Goal: Task Accomplishment & Management: Manage account settings

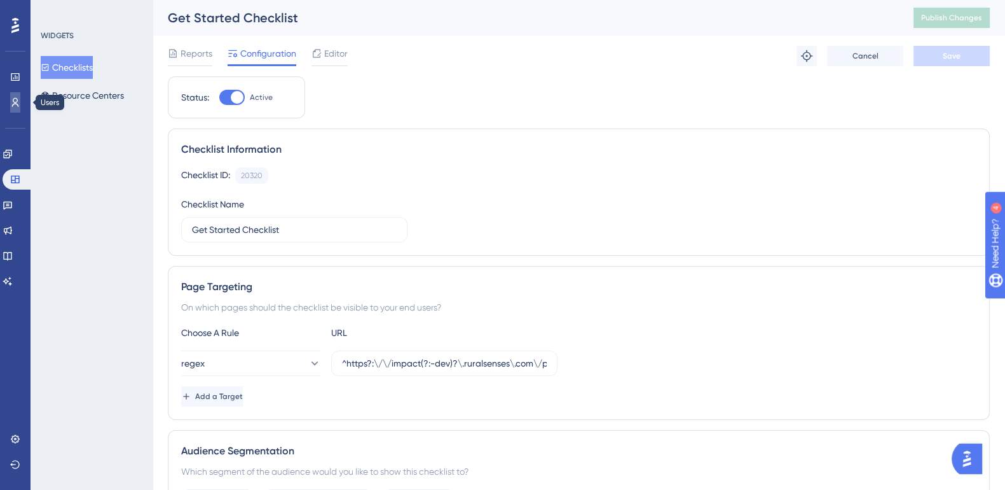
click at [18, 103] on icon at bounding box center [15, 102] width 10 height 10
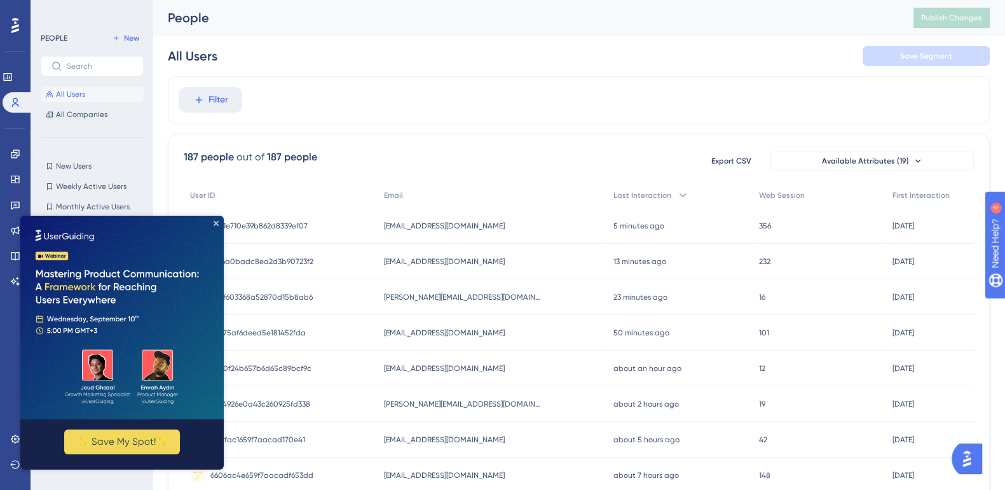
click at [217, 219] on img at bounding box center [121, 317] width 203 height 203
click at [216, 223] on icon "Close Preview" at bounding box center [216, 223] width 5 height 5
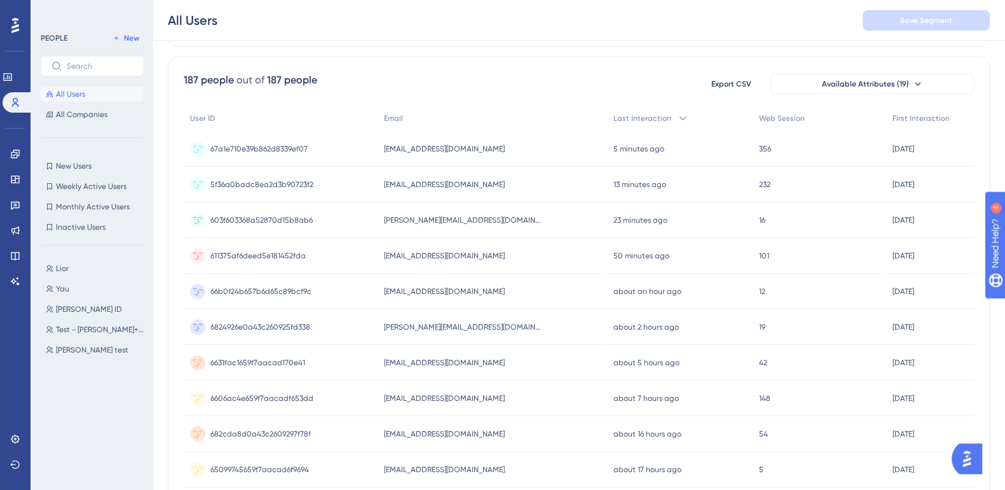
scroll to position [86, 0]
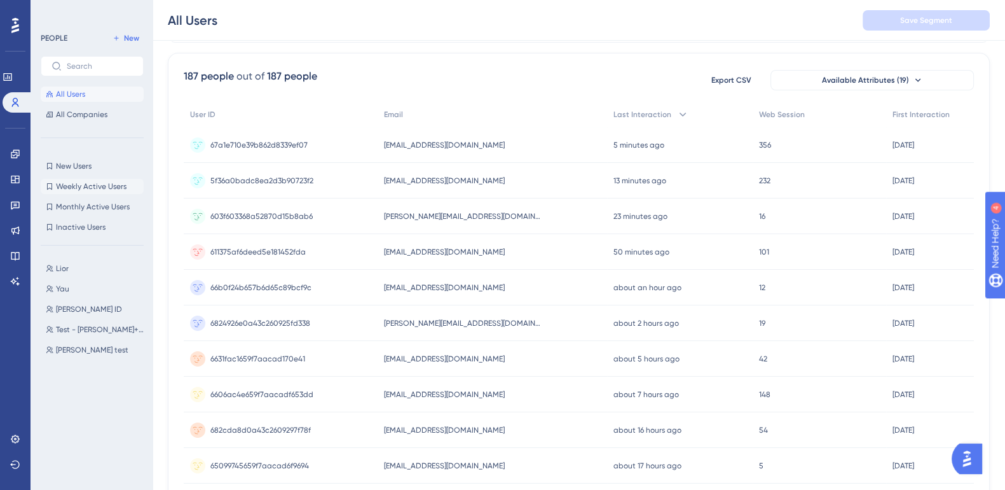
click at [109, 185] on span "Weekly Active Users" at bounding box center [91, 186] width 71 height 10
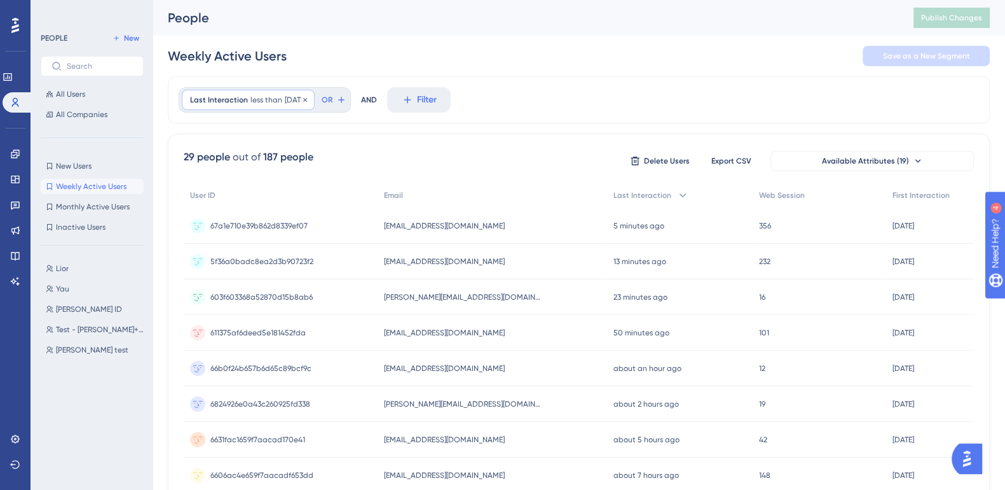
click at [269, 97] on span "less than" at bounding box center [267, 100] width 32 height 10
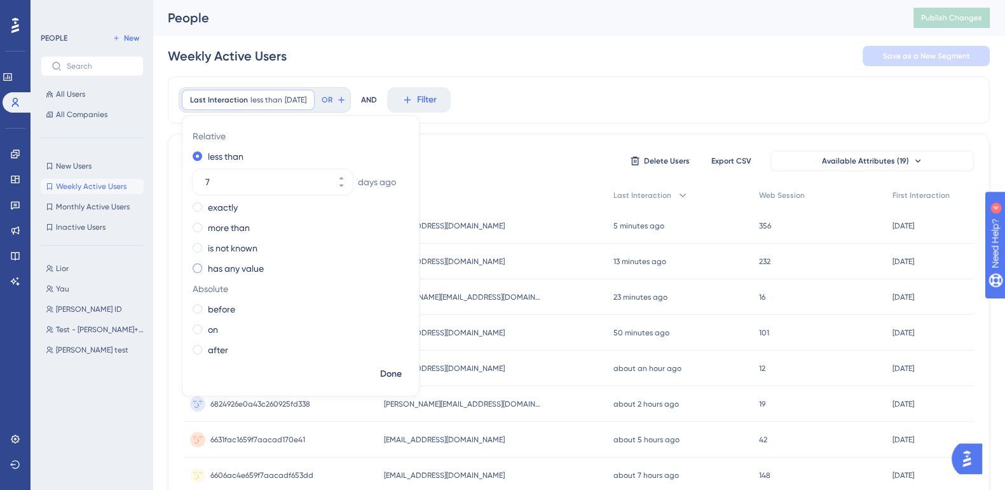
click at [197, 270] on span at bounding box center [198, 268] width 10 height 10
click at [206, 265] on input "radio" at bounding box center [206, 265] width 0 height 0
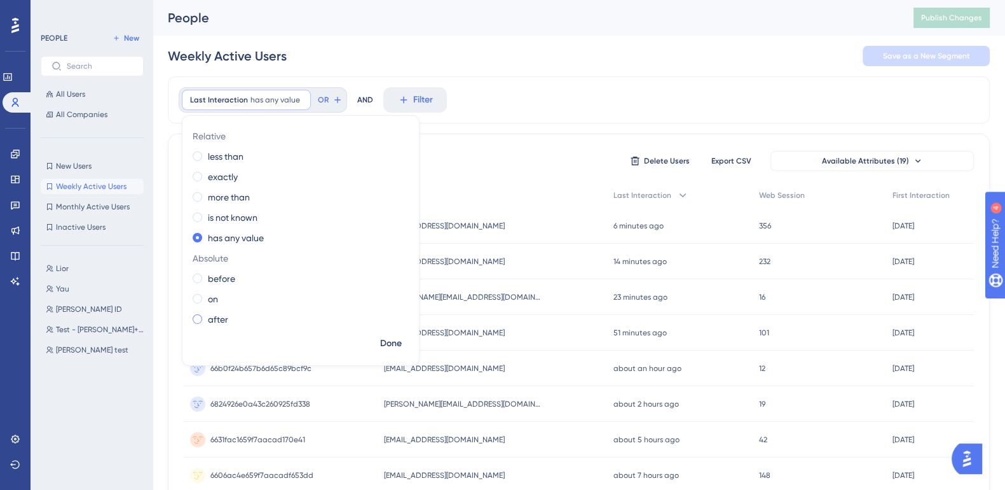
click at [198, 318] on span at bounding box center [198, 319] width 10 height 10
click at [206, 316] on input "radio" at bounding box center [206, 316] width 0 height 0
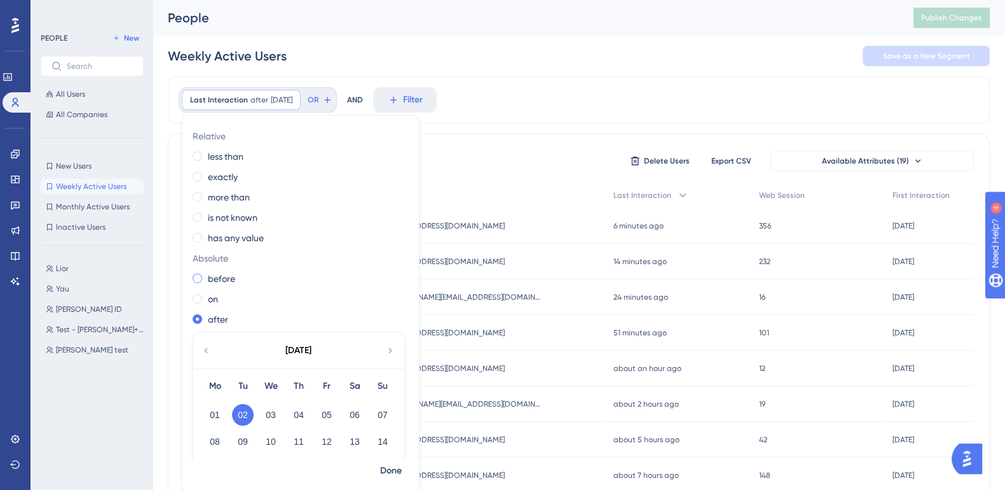
click at [197, 278] on span at bounding box center [198, 278] width 10 height 10
click at [206, 275] on input "radio" at bounding box center [206, 275] width 0 height 0
click at [424, 99] on span "Filter" at bounding box center [419, 99] width 20 height 15
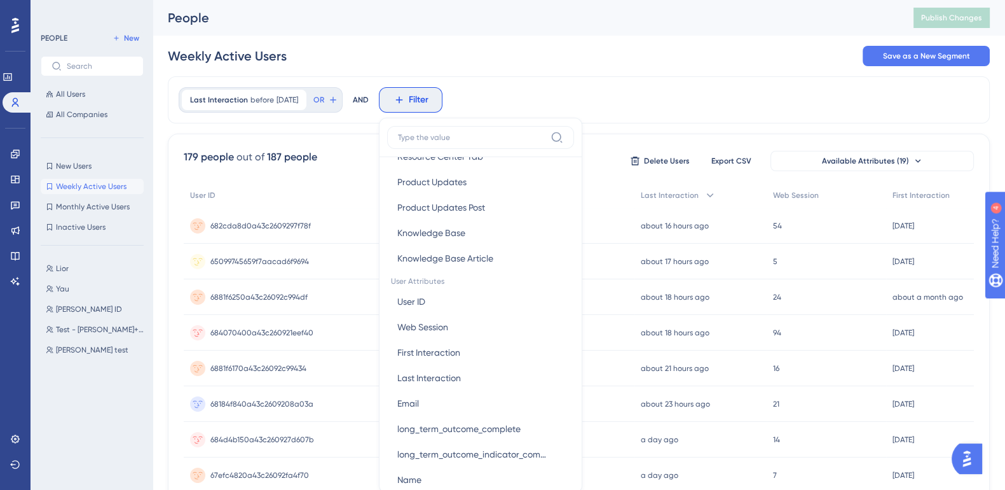
click at [628, 100] on div "Last Interaction before [DATE] [DATE] Remove OR AND Filter Browser Attributes L…" at bounding box center [579, 99] width 822 height 47
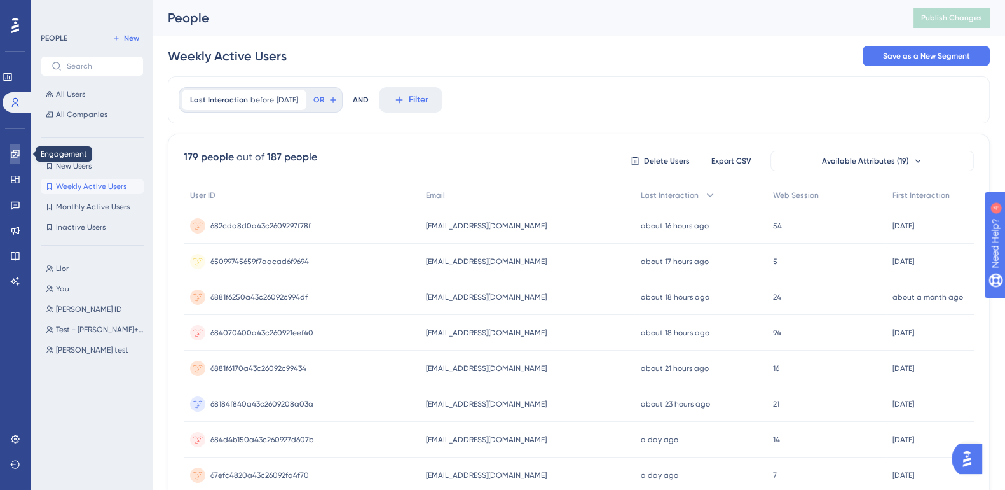
click at [17, 153] on icon at bounding box center [15, 153] width 8 height 8
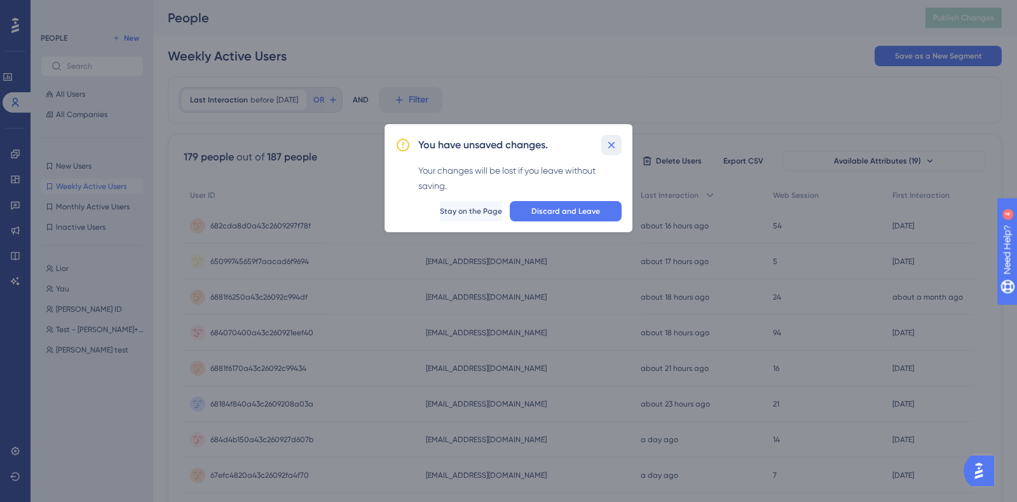
click at [607, 142] on icon at bounding box center [611, 145] width 13 height 13
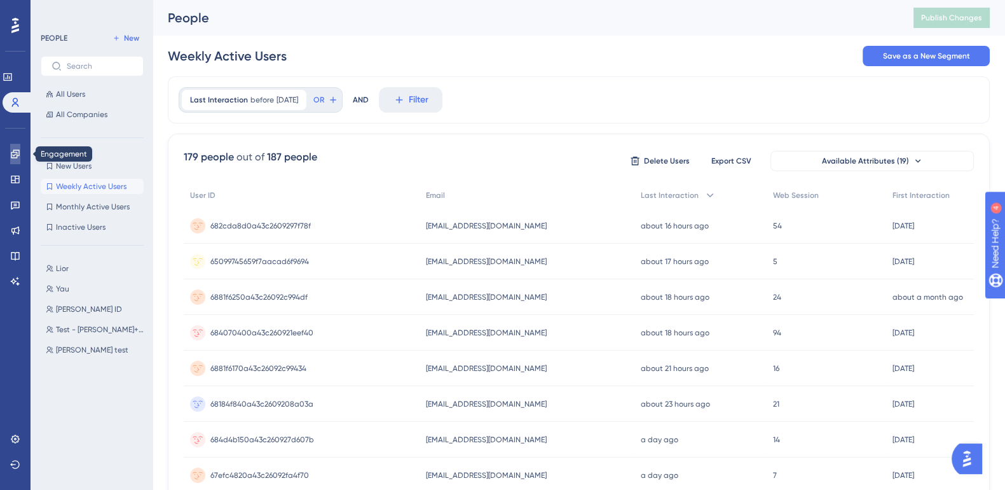
click at [13, 151] on icon at bounding box center [15, 153] width 8 height 8
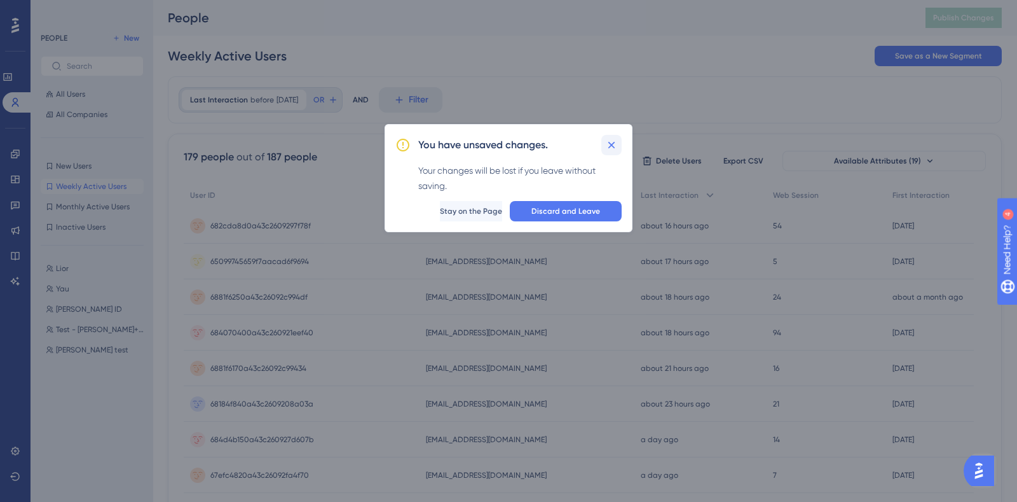
click at [614, 144] on icon at bounding box center [611, 145] width 13 height 13
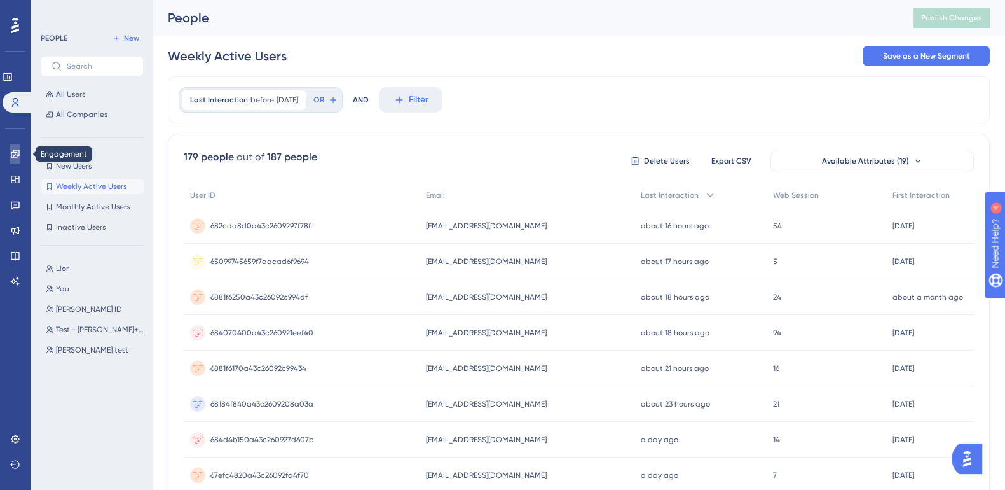
click at [13, 156] on icon at bounding box center [15, 154] width 10 height 10
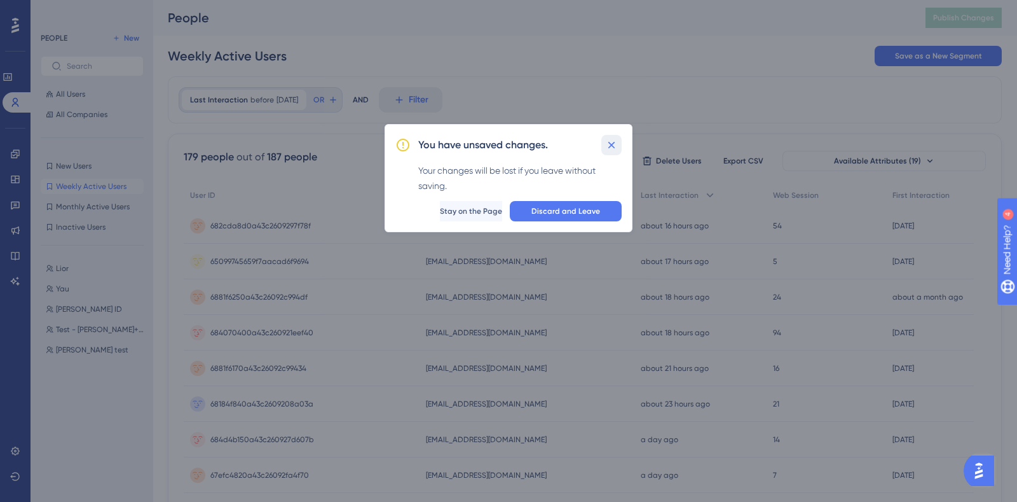
click at [614, 142] on icon at bounding box center [611, 144] width 7 height 7
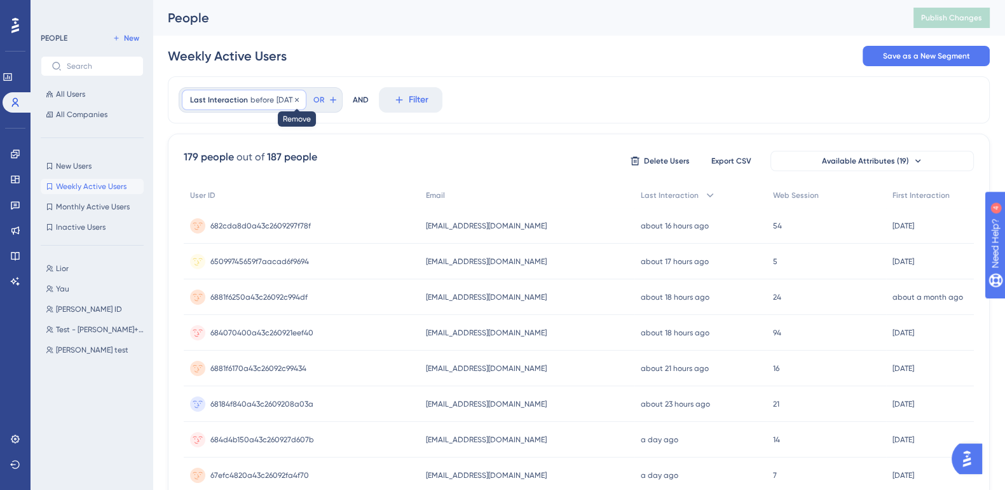
click at [301, 97] on icon at bounding box center [297, 100] width 8 height 8
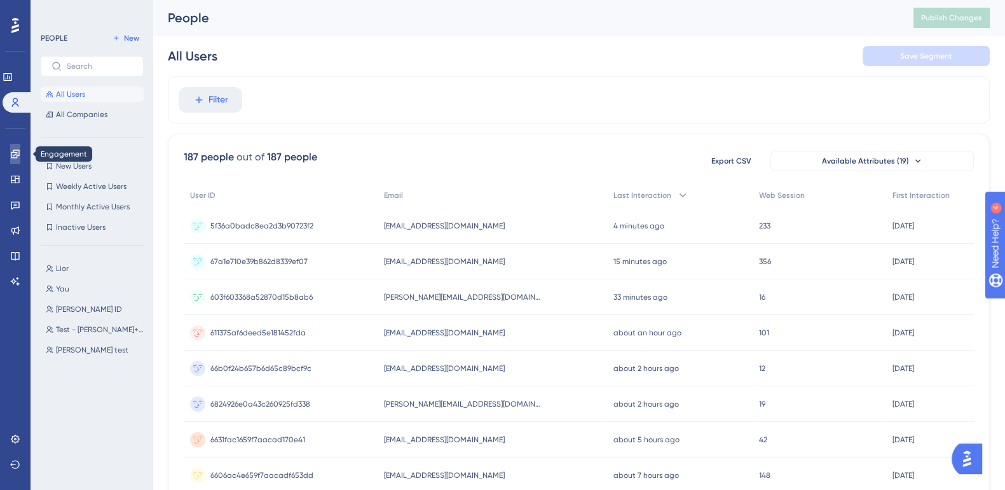
click at [10, 154] on link at bounding box center [15, 154] width 10 height 20
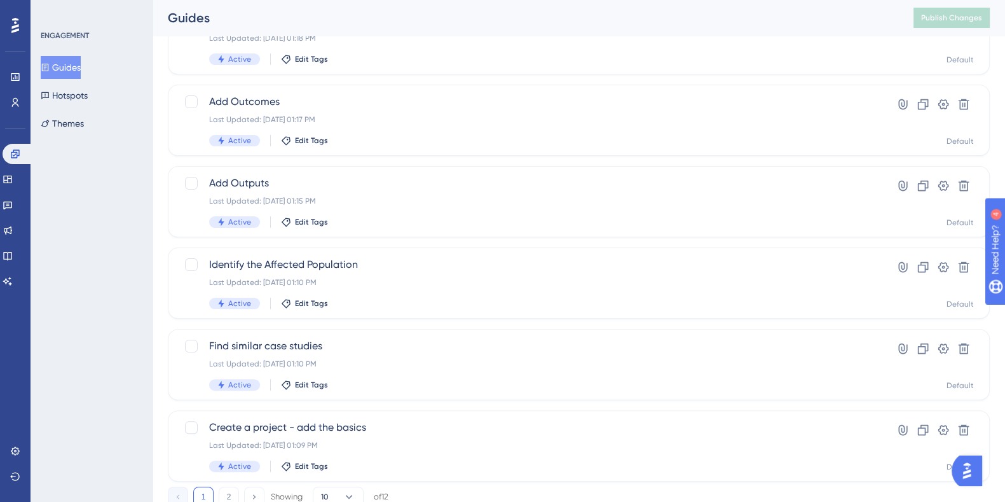
scroll to position [484, 0]
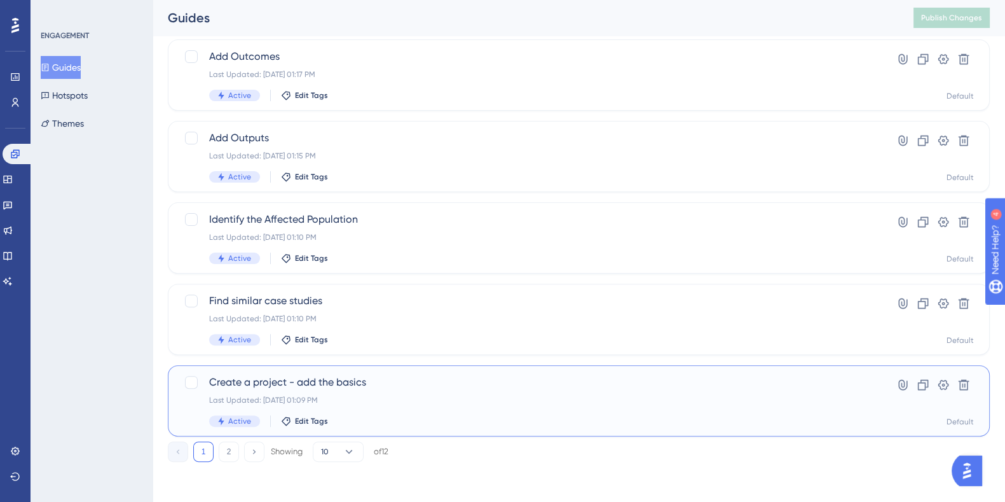
click at [338, 383] on span "Create a project - add the basics" at bounding box center [528, 381] width 638 height 15
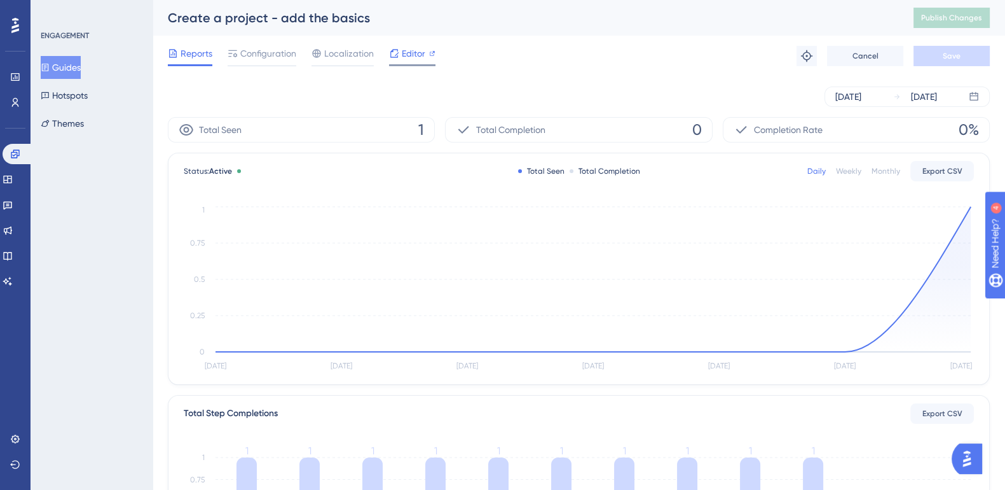
click at [419, 52] on span "Editor" at bounding box center [414, 53] width 24 height 15
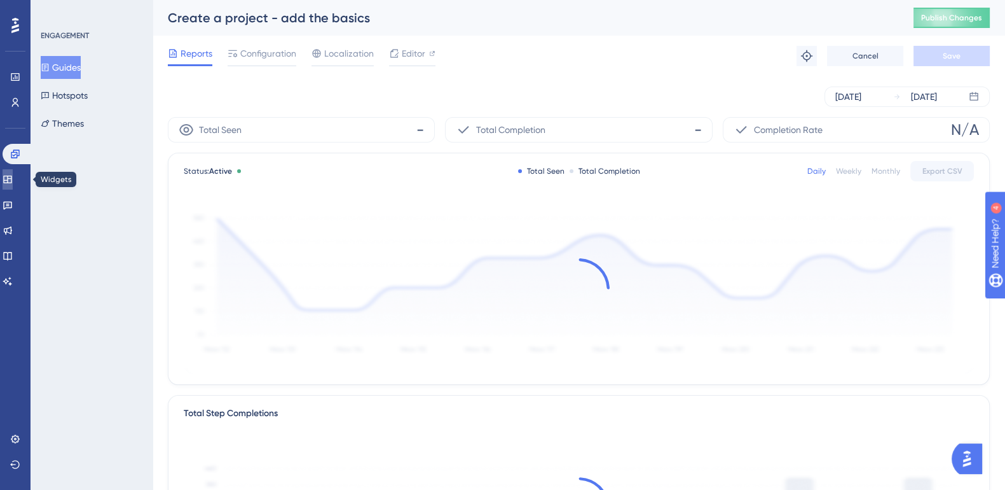
click at [13, 179] on icon at bounding box center [8, 179] width 10 height 10
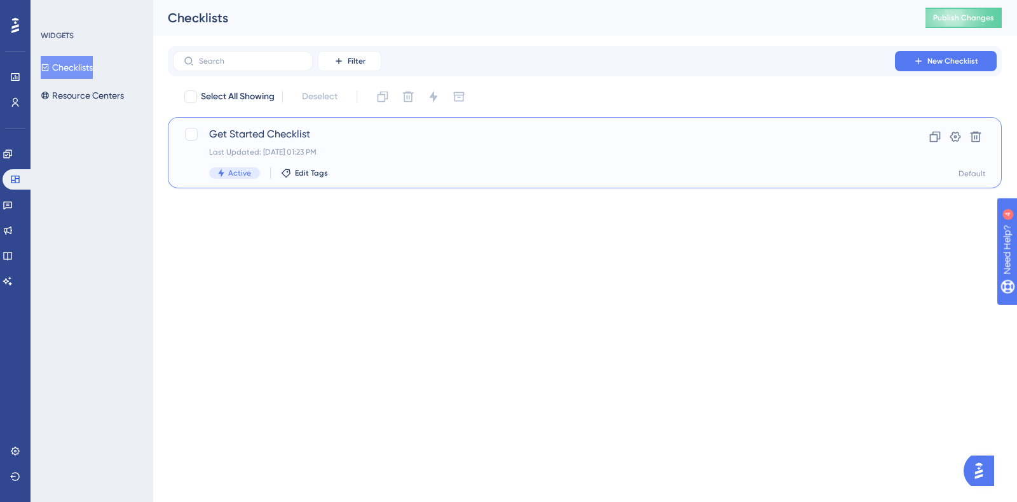
click at [287, 132] on span "Get Started Checklist" at bounding box center [534, 134] width 650 height 15
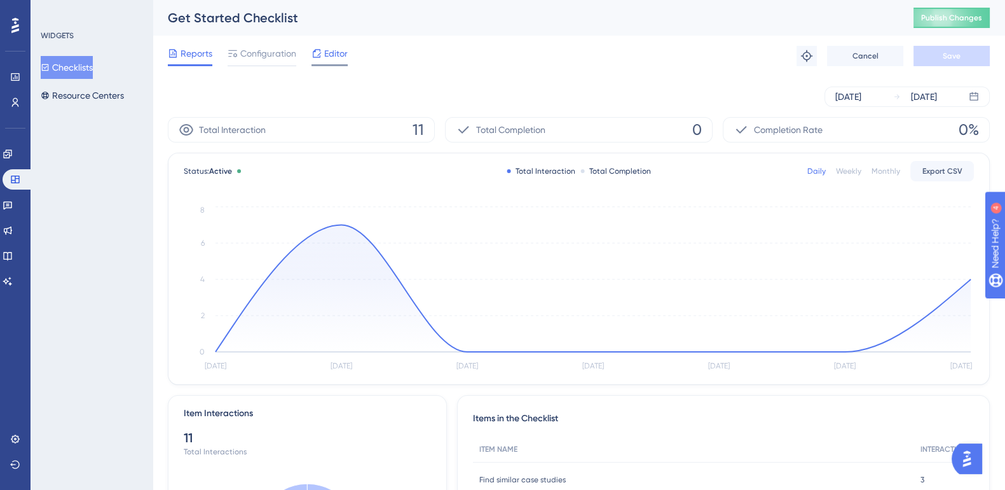
click at [328, 52] on span "Editor" at bounding box center [336, 53] width 24 height 15
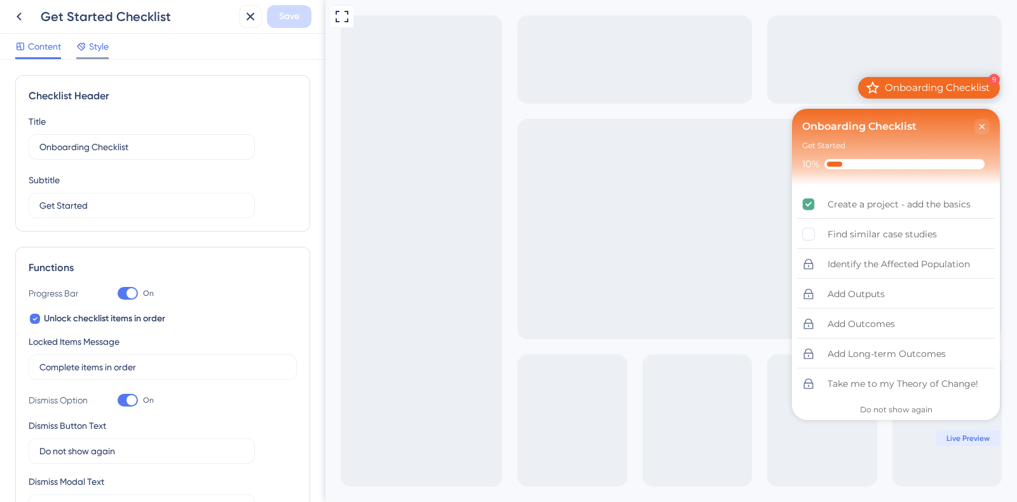
click at [97, 46] on span "Style" at bounding box center [99, 46] width 20 height 15
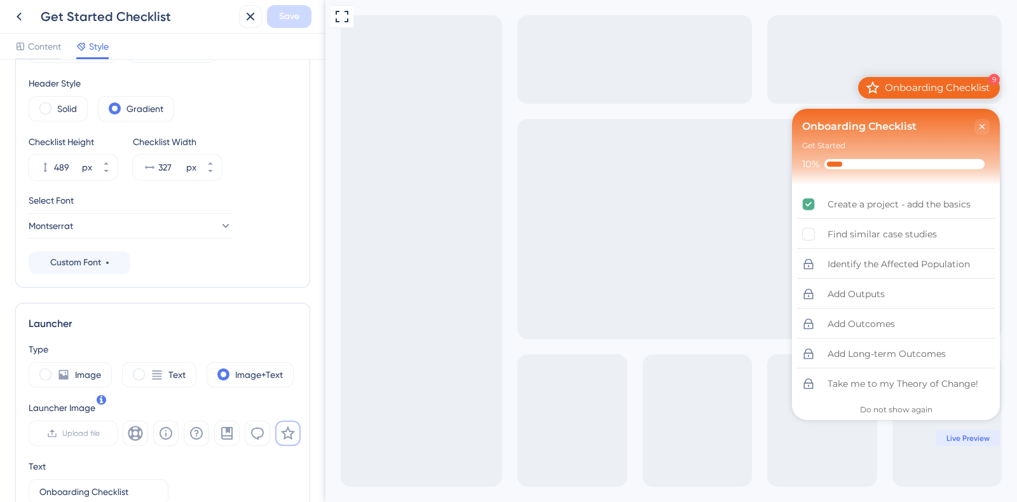
scroll to position [93, 0]
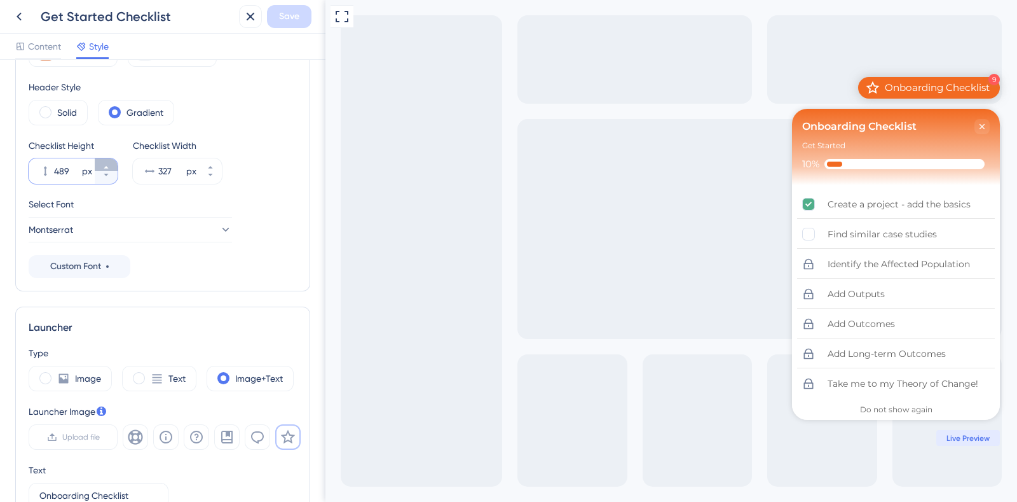
click at [104, 165] on icon at bounding box center [106, 167] width 8 height 8
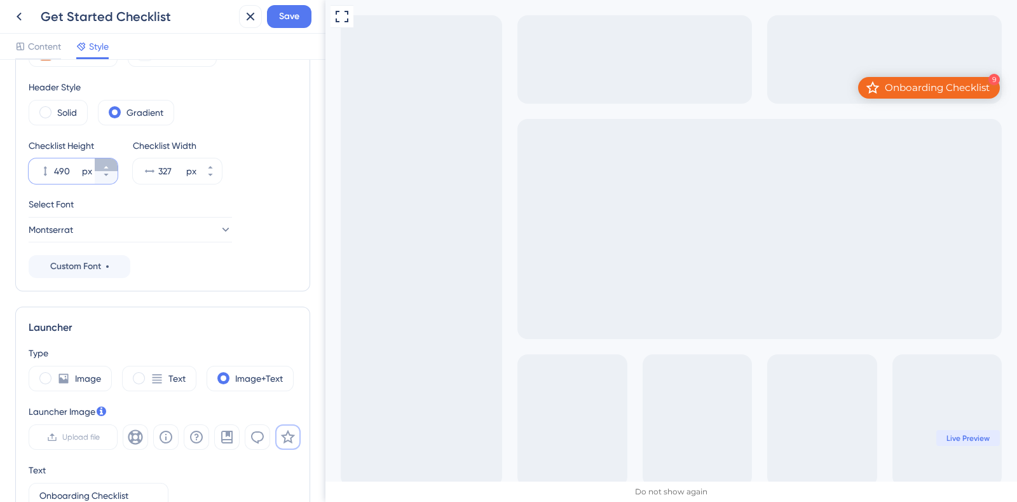
click at [103, 158] on button "490 px" at bounding box center [106, 164] width 23 height 13
click at [103, 158] on button "491 px" at bounding box center [106, 164] width 23 height 13
click at [103, 158] on button "492 px" at bounding box center [106, 164] width 23 height 13
click at [103, 158] on button "493 px" at bounding box center [106, 164] width 23 height 13
click at [103, 158] on button "494 px" at bounding box center [106, 164] width 23 height 13
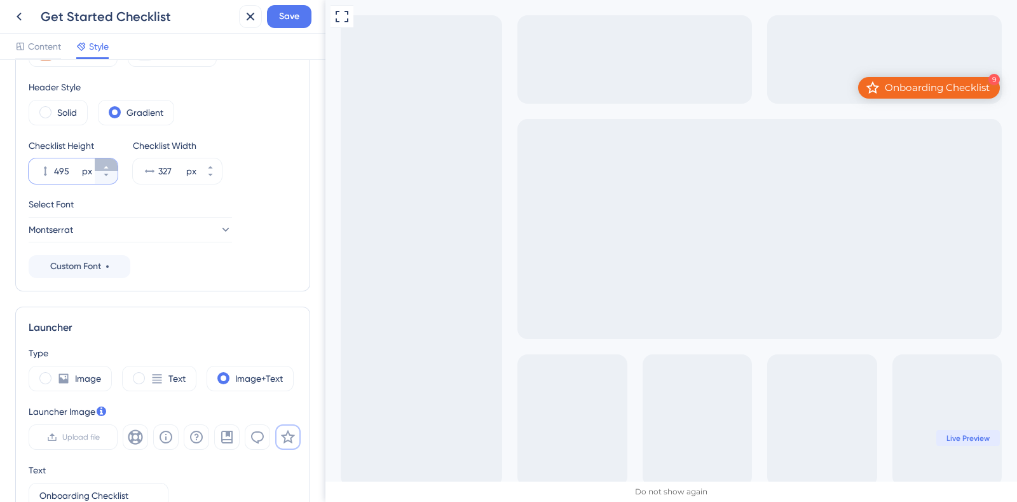
click at [103, 158] on button "495 px" at bounding box center [106, 164] width 23 height 13
click at [103, 158] on button "496 px" at bounding box center [106, 164] width 23 height 13
click at [109, 181] on button "497 px" at bounding box center [106, 177] width 23 height 13
click at [109, 181] on button "496 px" at bounding box center [106, 177] width 23 height 13
type input "495"
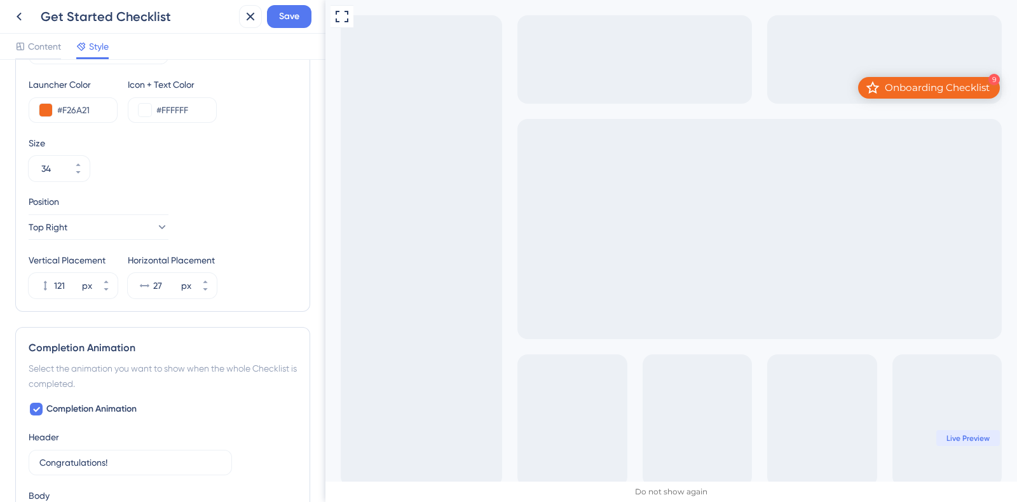
scroll to position [538, 0]
click at [107, 277] on icon at bounding box center [106, 281] width 8 height 8
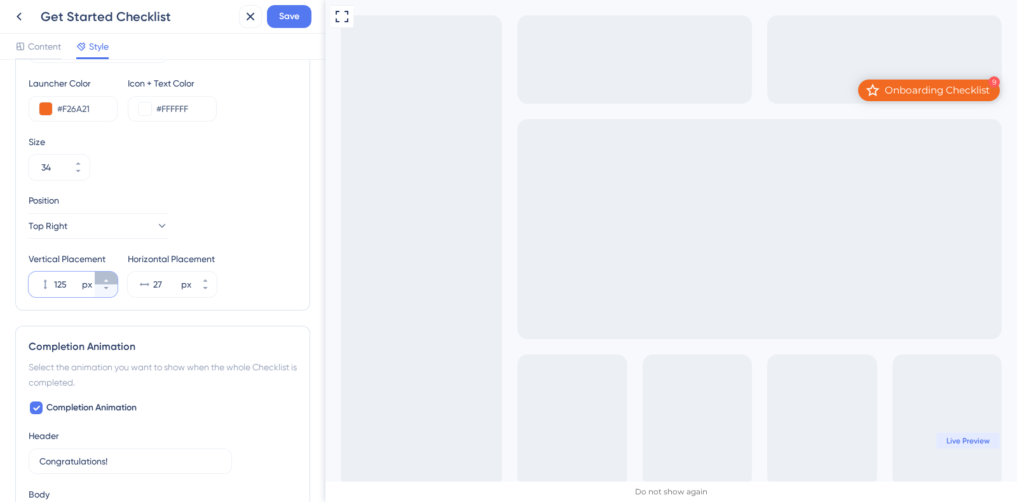
click at [107, 277] on icon at bounding box center [106, 281] width 8 height 8
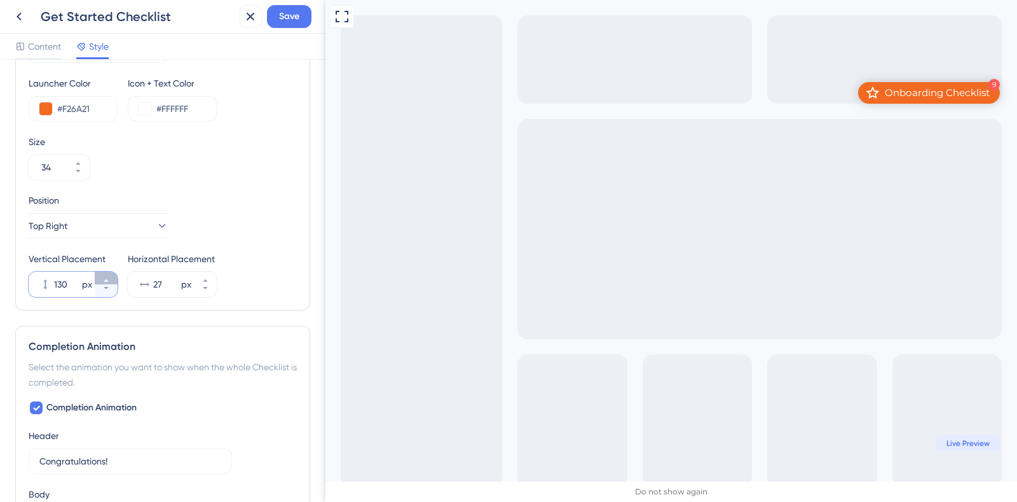
click at [107, 277] on icon at bounding box center [106, 281] width 8 height 8
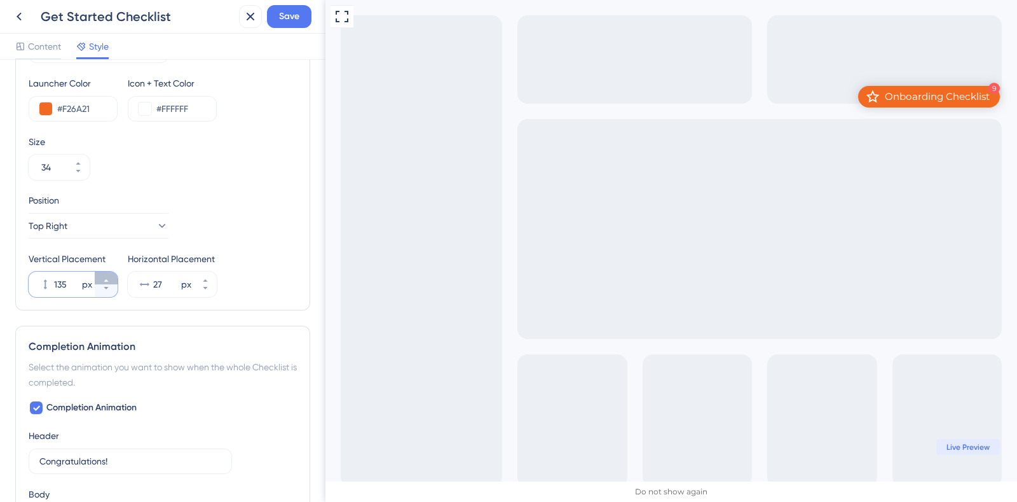
click at [107, 277] on icon at bounding box center [106, 281] width 8 height 8
type input "138"
click at [294, 22] on span "Save" at bounding box center [289, 16] width 20 height 15
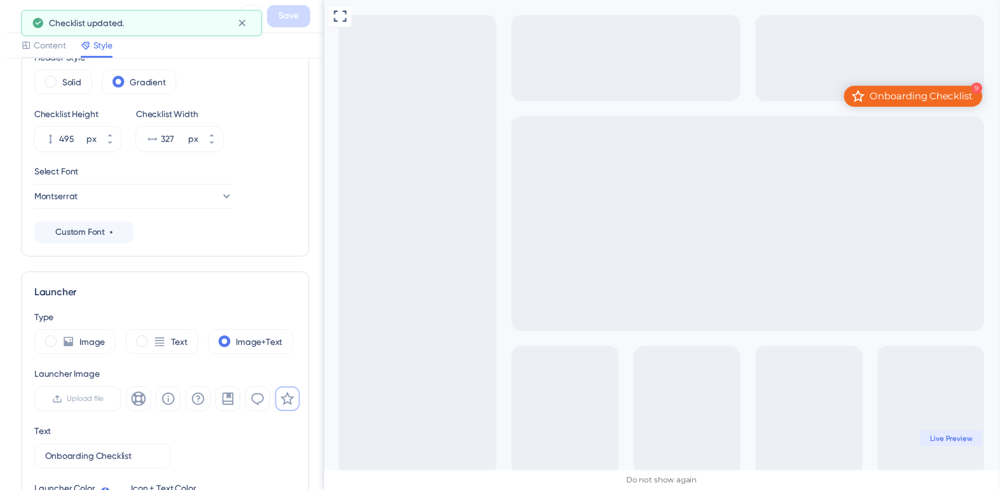
scroll to position [0, 0]
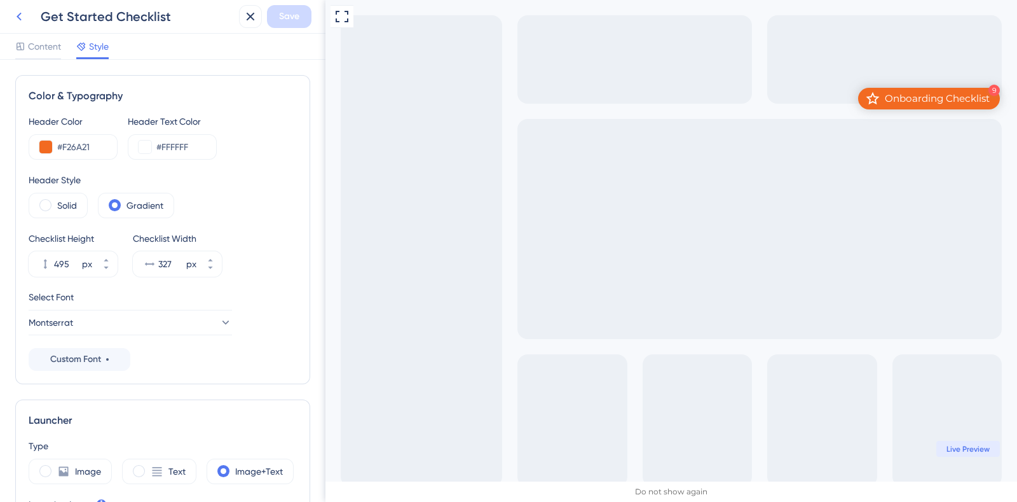
click at [24, 22] on icon at bounding box center [18, 16] width 15 height 15
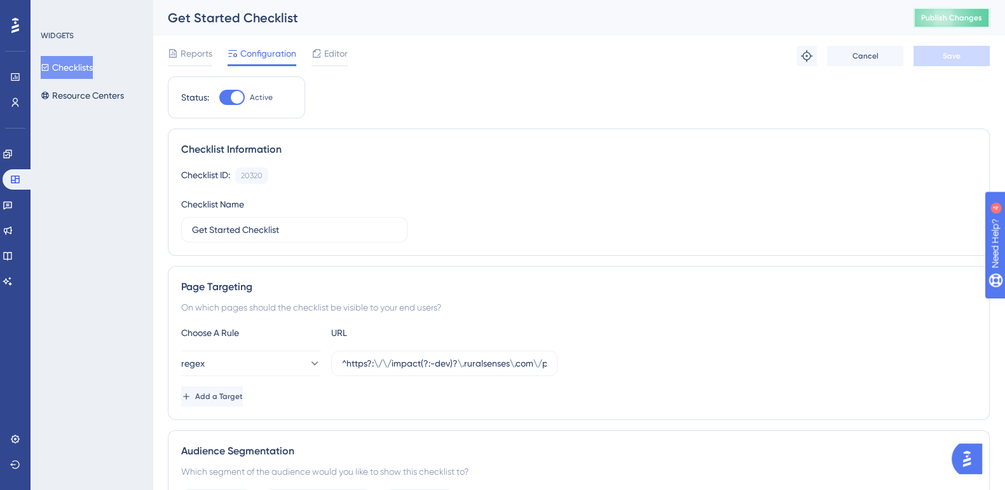
click at [990, 11] on button "Publish Changes" at bounding box center [952, 18] width 76 height 20
click at [973, 452] on img "Open AI Assistant Launcher" at bounding box center [967, 458] width 23 height 23
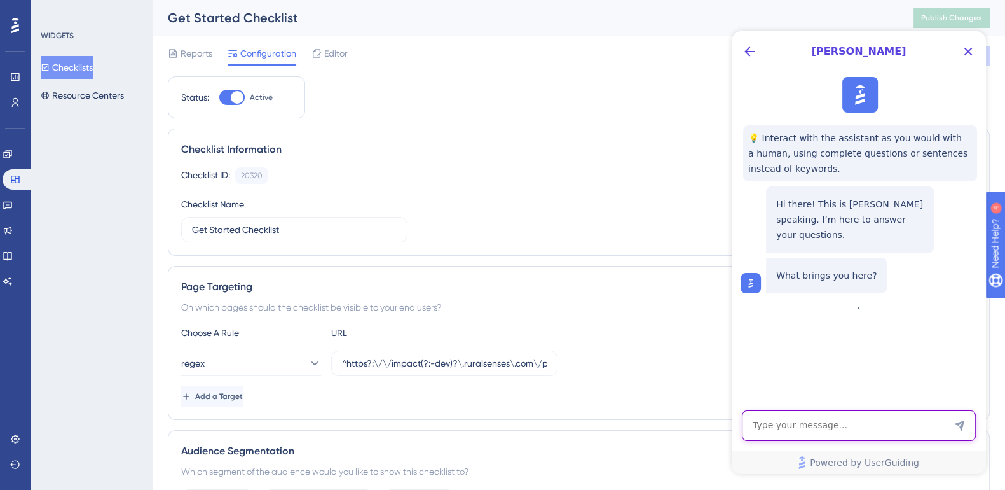
click at [871, 434] on textarea "AI Assistant Text Input" at bounding box center [859, 425] width 234 height 31
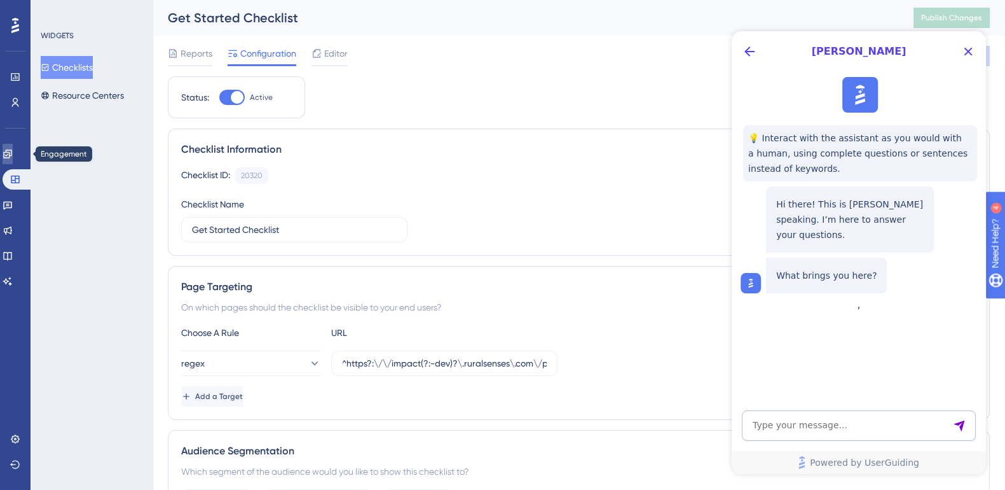
click at [13, 156] on link at bounding box center [8, 154] width 10 height 20
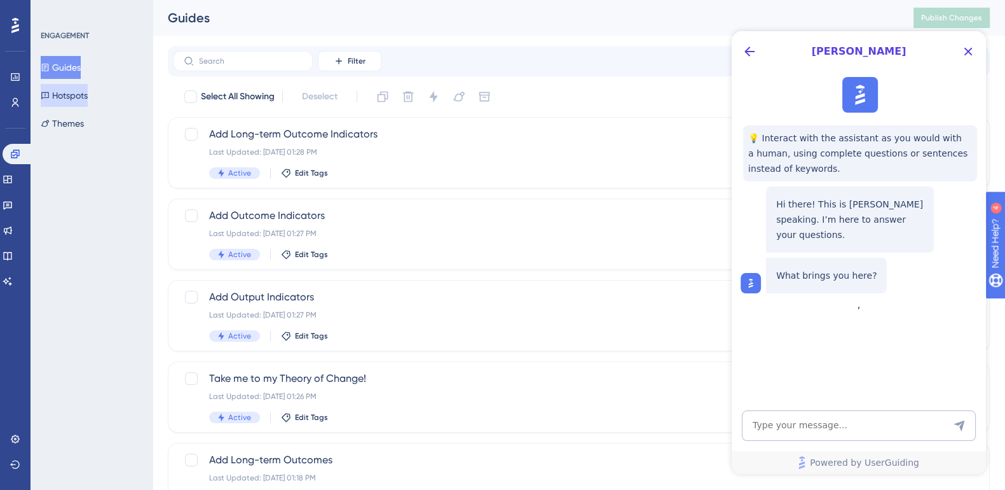
click at [62, 93] on button "Hotspots" at bounding box center [64, 95] width 47 height 23
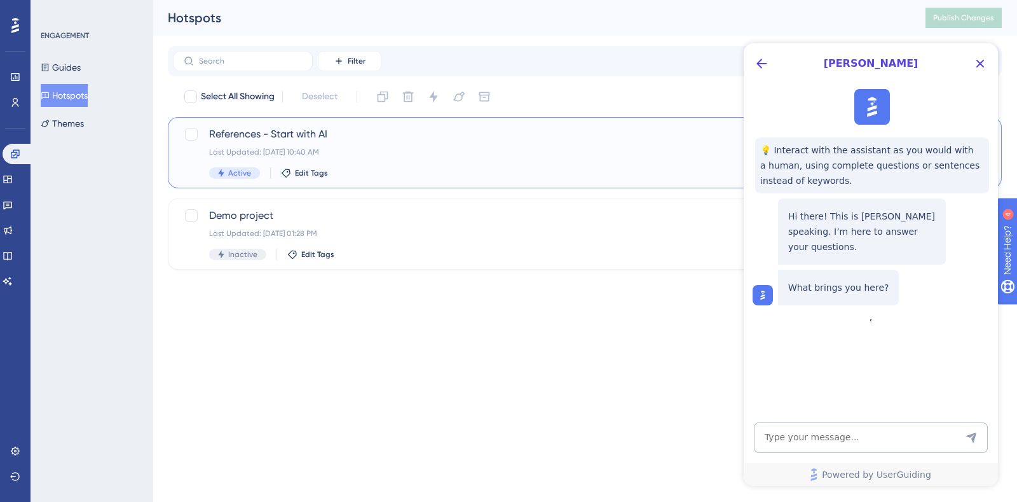
click at [254, 137] on span "References - Start with AI" at bounding box center [534, 134] width 650 height 15
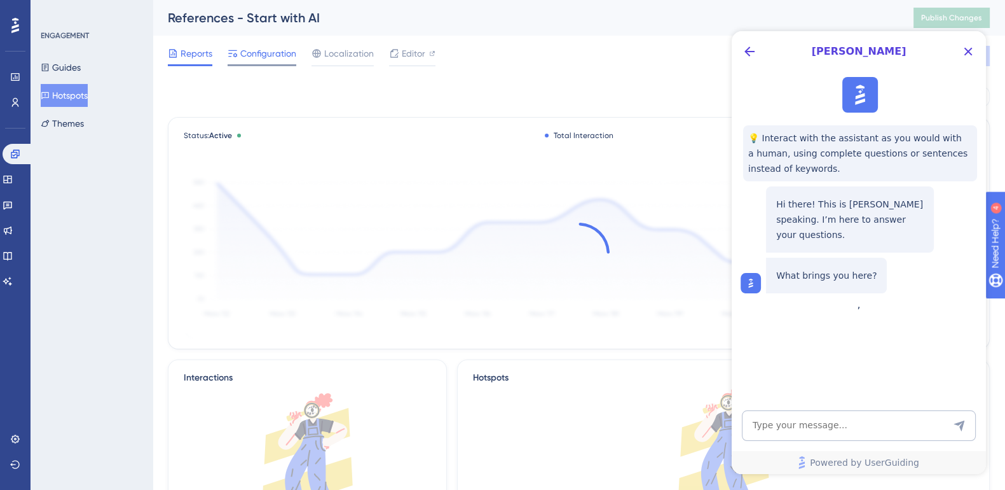
click at [251, 49] on span "Configuration" at bounding box center [268, 53] width 56 height 15
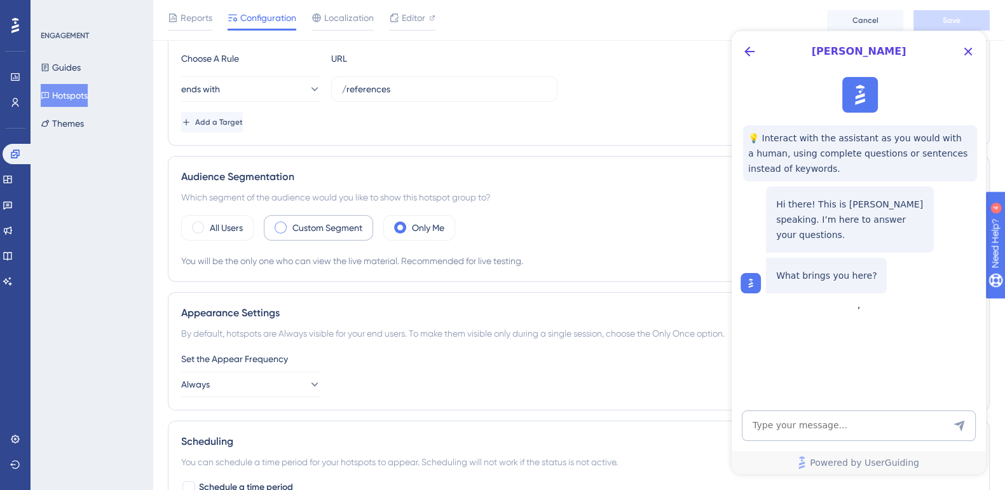
scroll to position [279, 0]
click at [285, 224] on span at bounding box center [281, 227] width 12 height 12
click at [291, 223] on input "radio" at bounding box center [291, 223] width 0 height 0
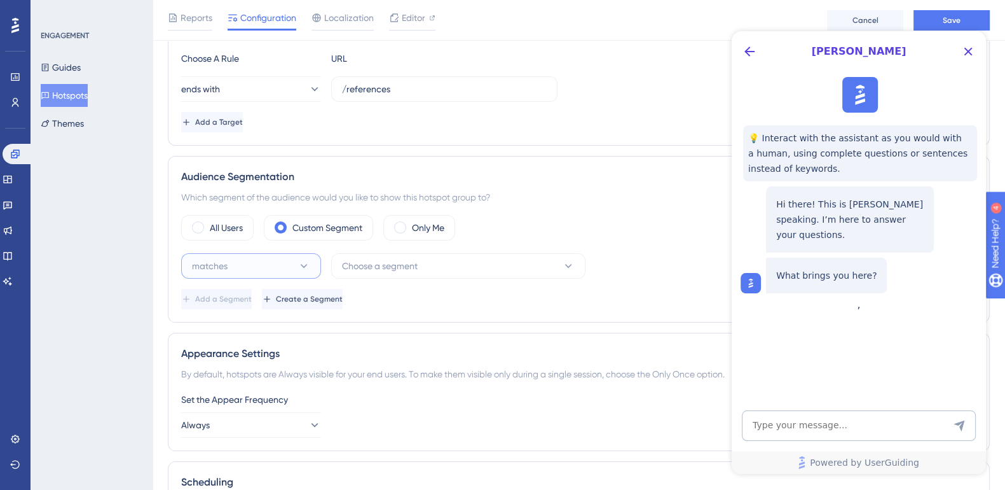
click at [242, 266] on button "matches" at bounding box center [251, 265] width 140 height 25
click at [367, 268] on span "Choose a segment" at bounding box center [380, 265] width 76 height 15
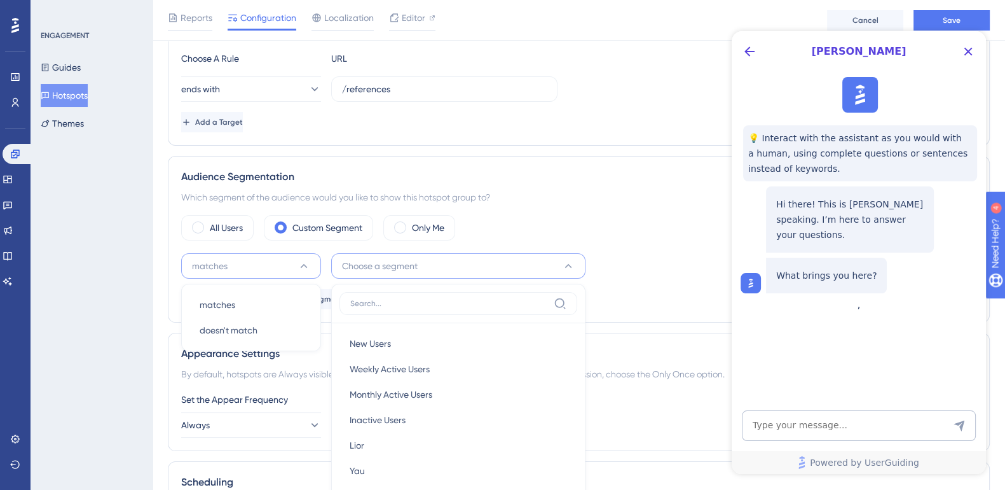
scroll to position [439, 0]
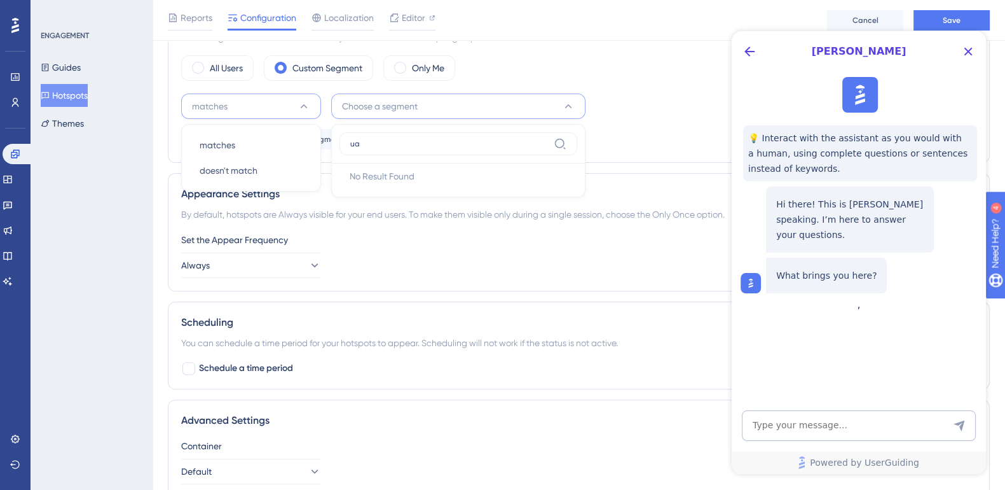
type input "u"
type input "yau"
click at [395, 182] on div "[PERSON_NAME]" at bounding box center [458, 183] width 217 height 25
click at [968, 48] on icon "Close Button" at bounding box center [968, 51] width 15 height 15
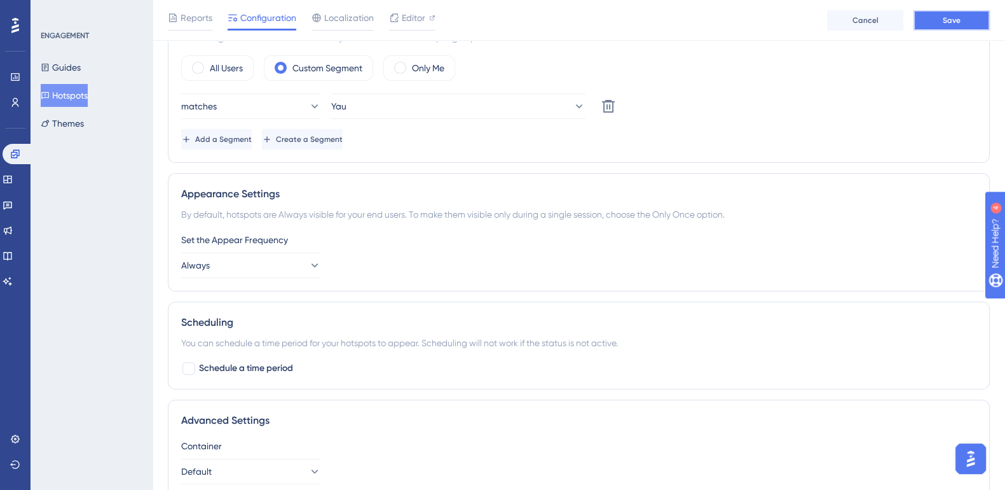
click at [953, 17] on span "Save" at bounding box center [952, 20] width 18 height 10
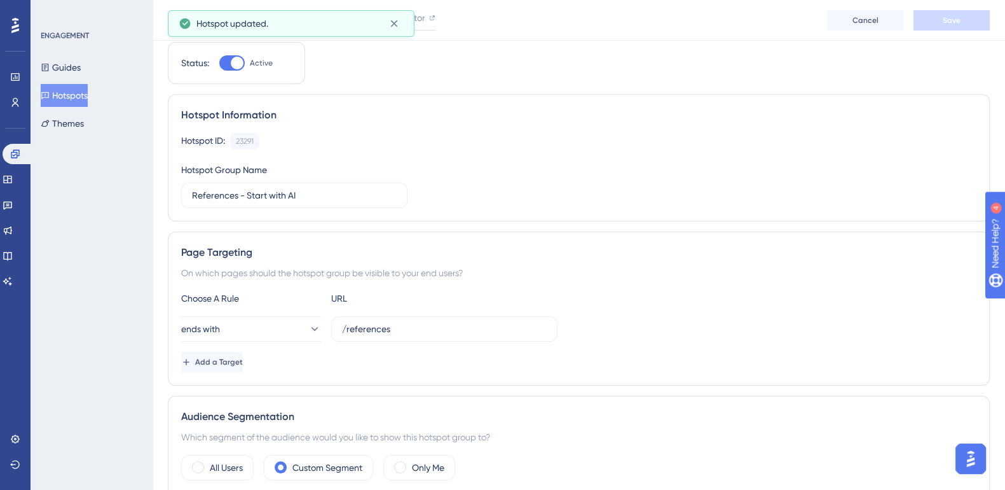
scroll to position [0, 0]
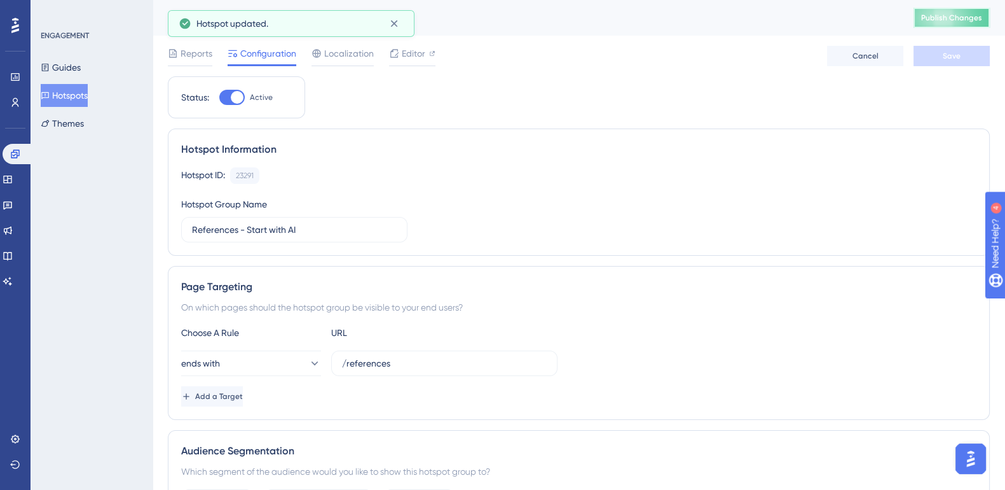
click at [952, 19] on span "Publish Changes" at bounding box center [951, 18] width 61 height 10
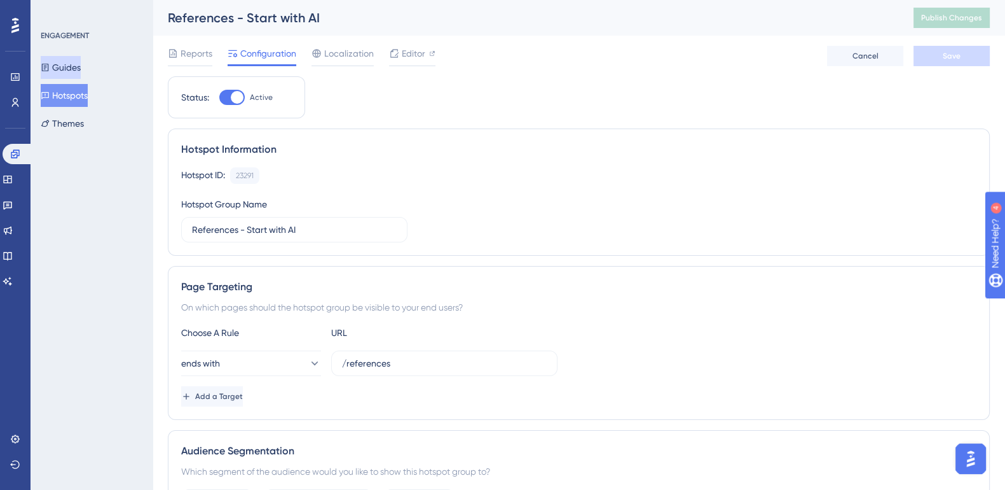
click at [71, 68] on button "Guides" at bounding box center [61, 67] width 40 height 23
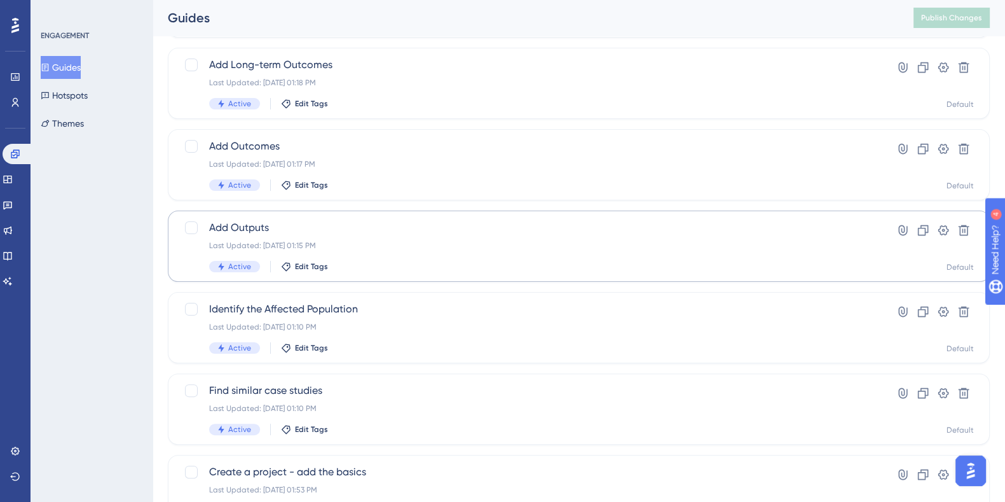
scroll to position [484, 0]
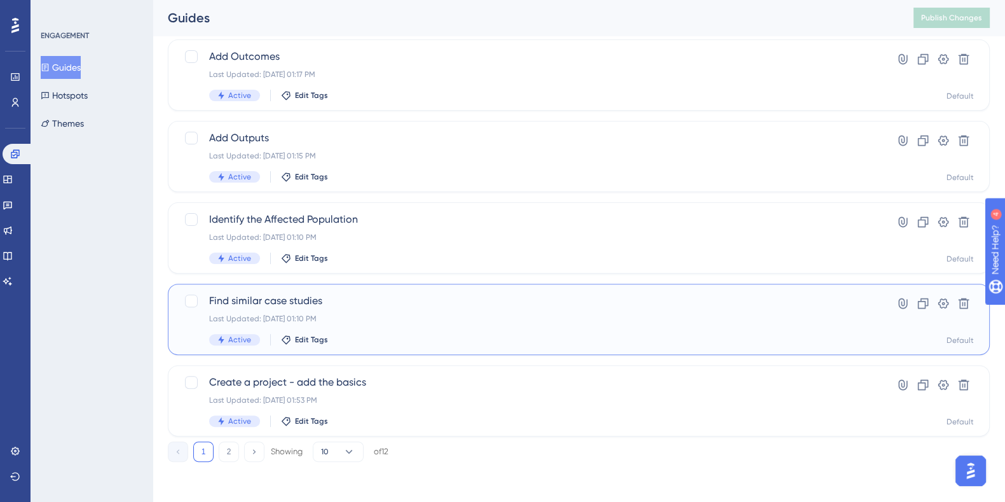
click at [285, 297] on span "Find similar case studies" at bounding box center [528, 300] width 638 height 15
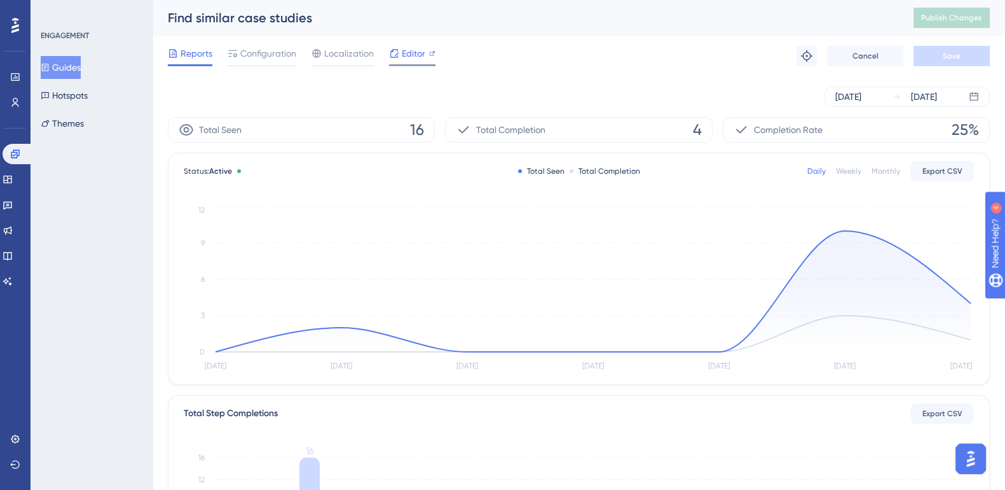
click at [414, 55] on span "Editor" at bounding box center [414, 53] width 24 height 15
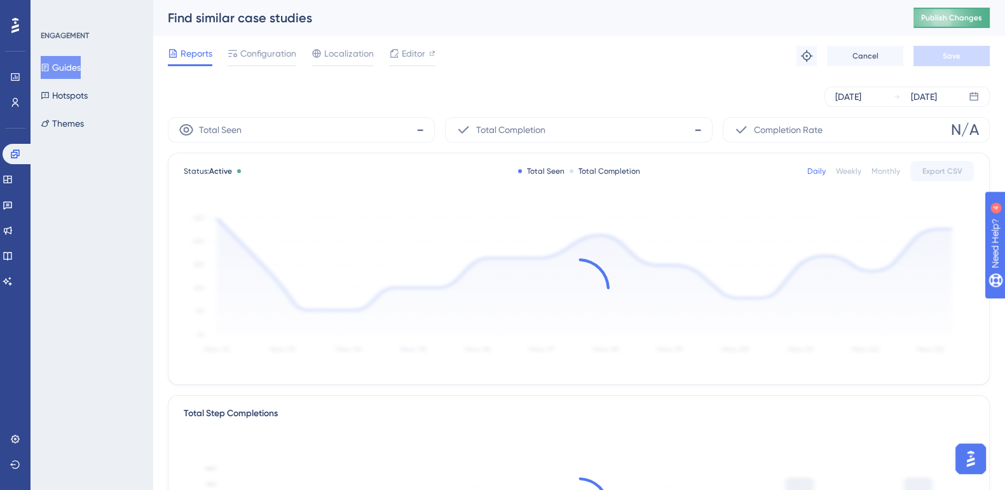
click at [978, 18] on span "Publish Changes" at bounding box center [951, 18] width 61 height 10
click at [962, 17] on span "Publish Changes" at bounding box center [951, 18] width 61 height 10
click at [973, 23] on button "Publish Changes" at bounding box center [952, 18] width 76 height 20
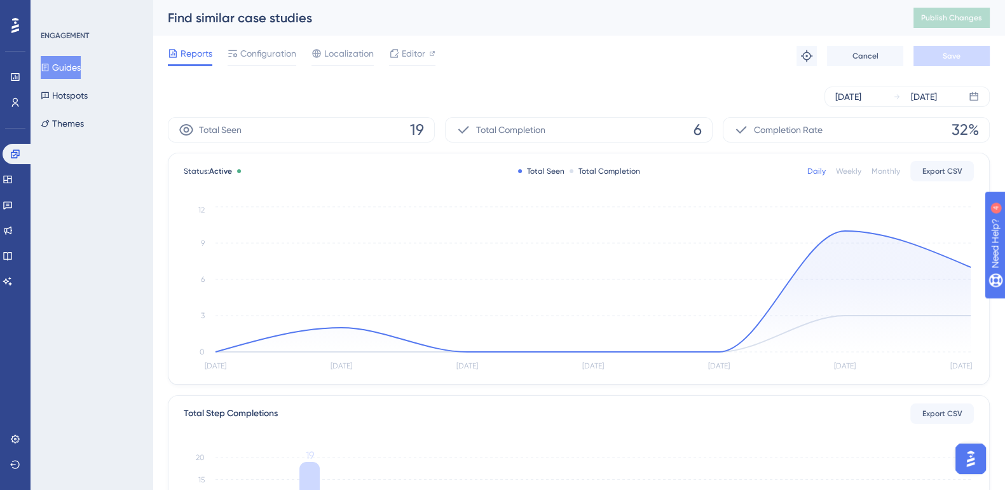
click at [74, 76] on button "Guides" at bounding box center [61, 67] width 40 height 23
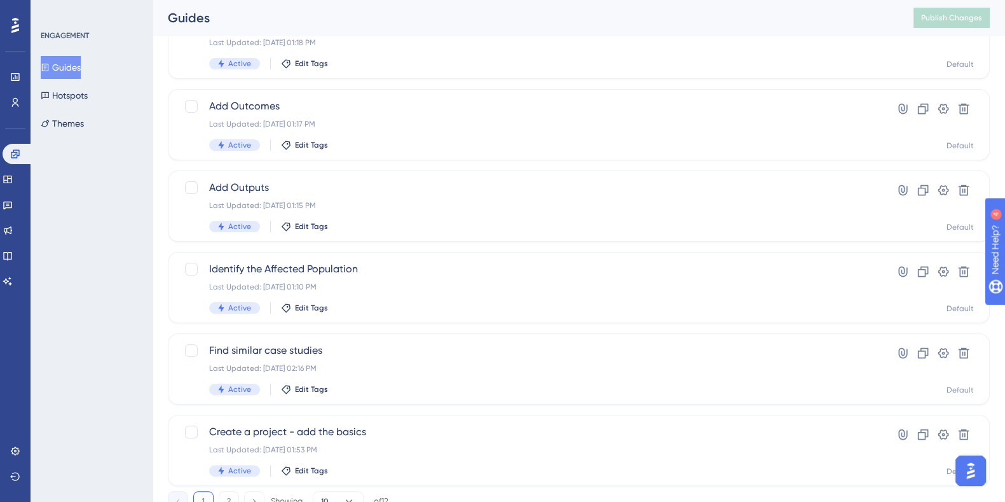
scroll to position [484, 0]
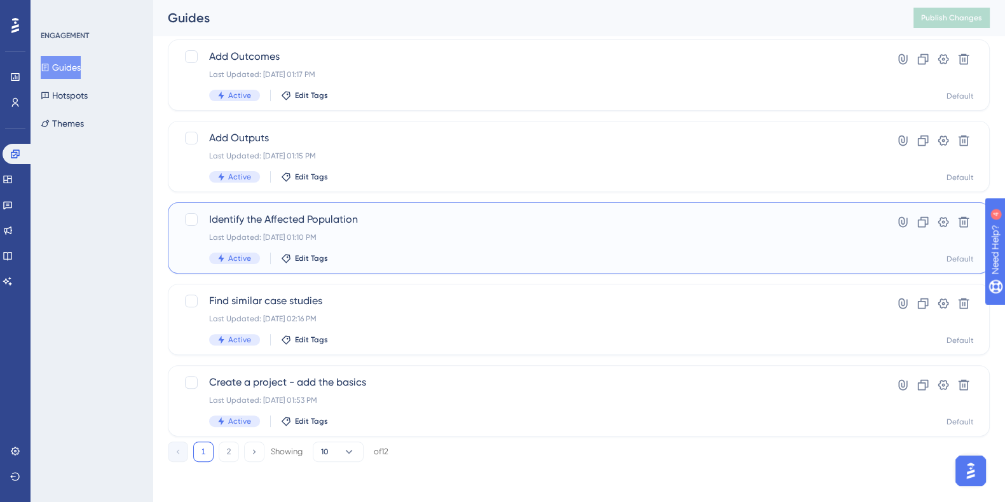
click at [259, 214] on span "Identify the Affected Population" at bounding box center [528, 219] width 638 height 15
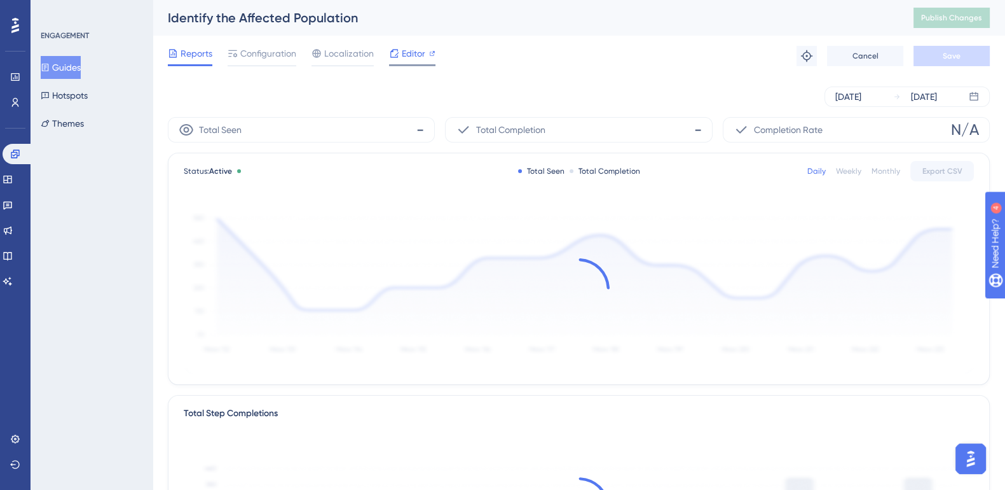
click at [420, 55] on span "Editor" at bounding box center [414, 53] width 24 height 15
click at [957, 24] on button "Publish Changes" at bounding box center [952, 18] width 76 height 20
click at [961, 11] on button "Publish Changes" at bounding box center [952, 18] width 76 height 20
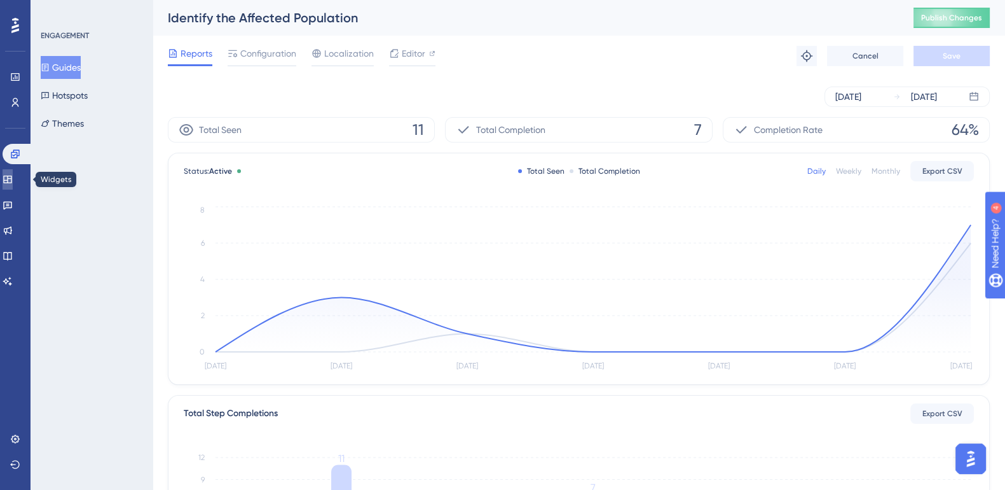
click at [12, 184] on link at bounding box center [8, 179] width 10 height 20
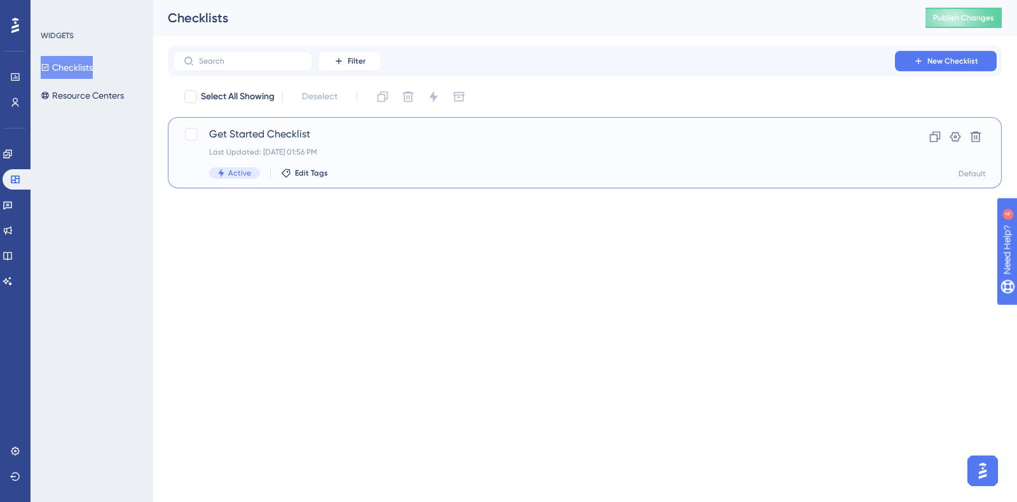
click at [244, 132] on span "Get Started Checklist" at bounding box center [534, 134] width 650 height 15
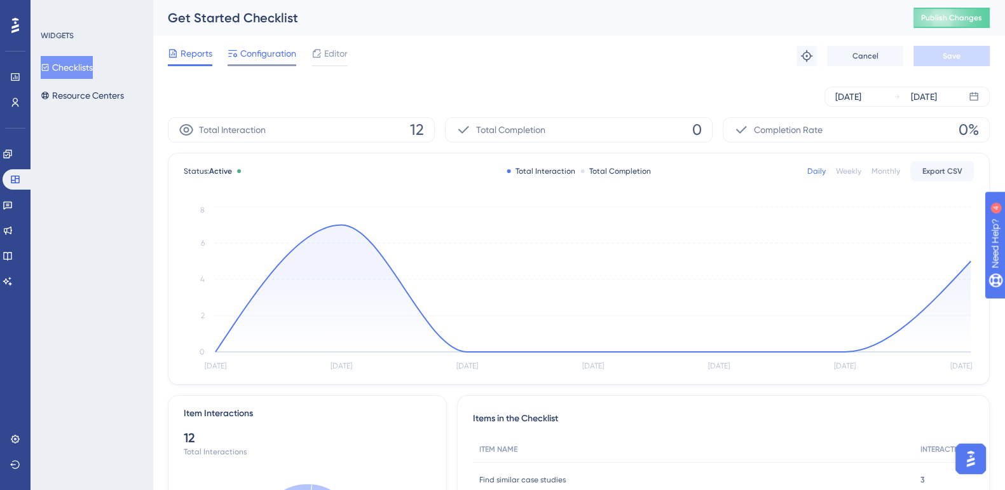
click at [278, 51] on span "Configuration" at bounding box center [268, 53] width 56 height 15
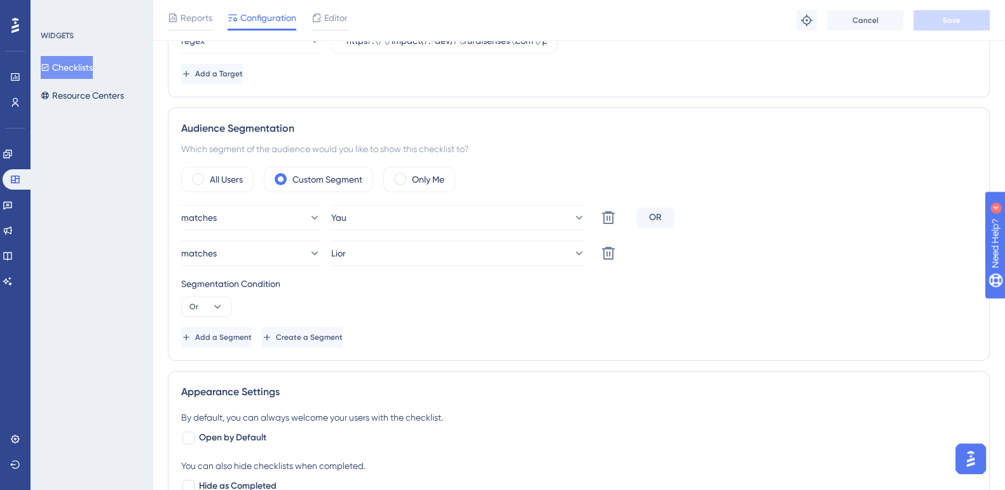
scroll to position [328, 0]
click at [197, 179] on span at bounding box center [198, 178] width 12 height 12
click at [208, 174] on input "radio" at bounding box center [208, 174] width 0 height 0
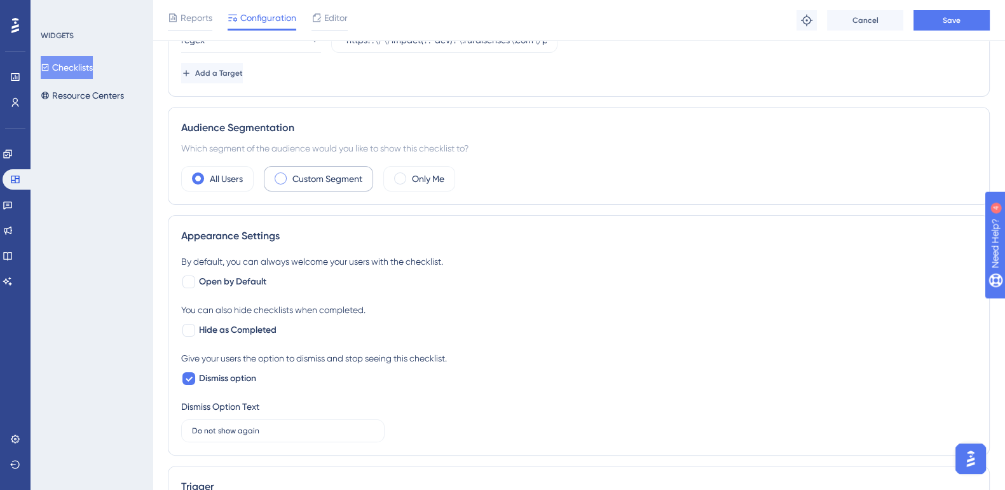
click at [285, 176] on span at bounding box center [281, 178] width 12 height 12
click at [291, 174] on input "radio" at bounding box center [291, 174] width 0 height 0
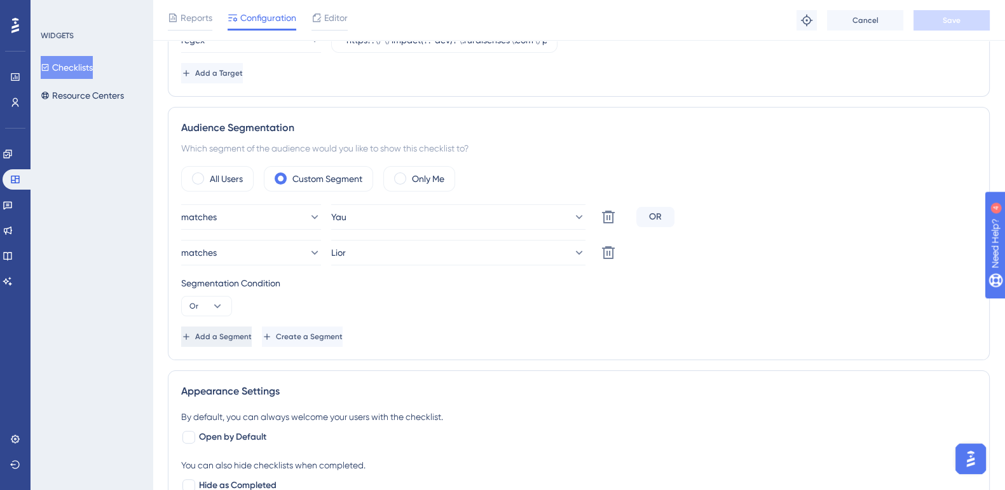
click at [242, 340] on button "Add a Segment" at bounding box center [216, 336] width 71 height 20
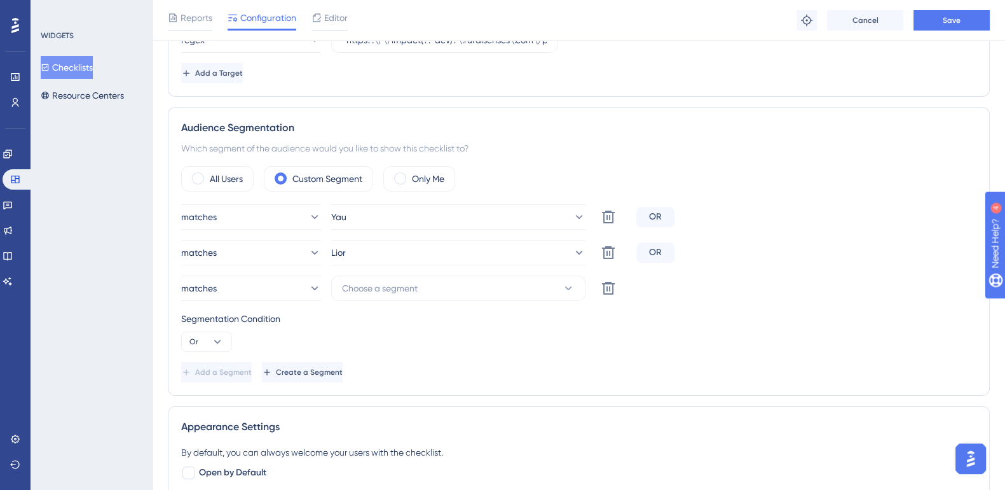
click at [426, 270] on div "matches Yau Delete OR matches Lior Delete OR matches Choose a segment Delete Se…" at bounding box center [578, 293] width 795 height 178
click at [422, 284] on button "Choose a segment" at bounding box center [458, 287] width 254 height 25
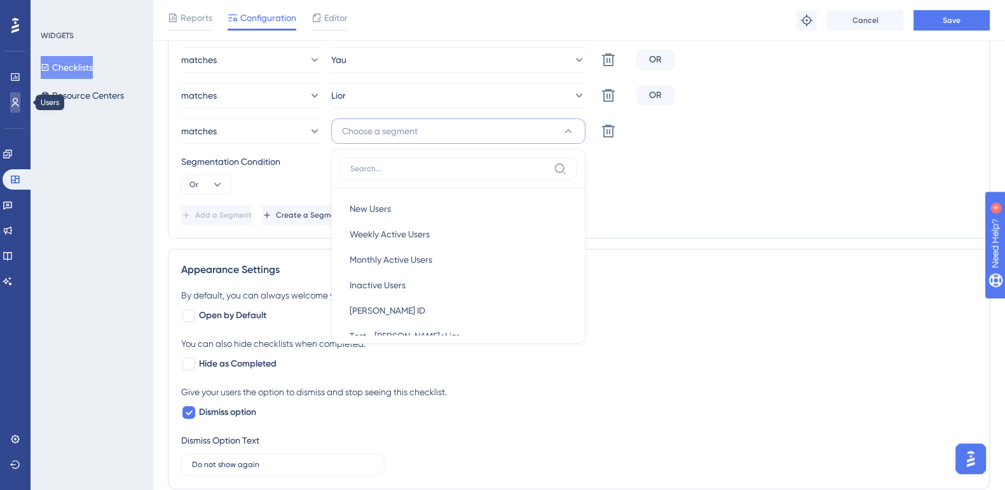
click at [15, 104] on icon at bounding box center [15, 102] width 10 height 10
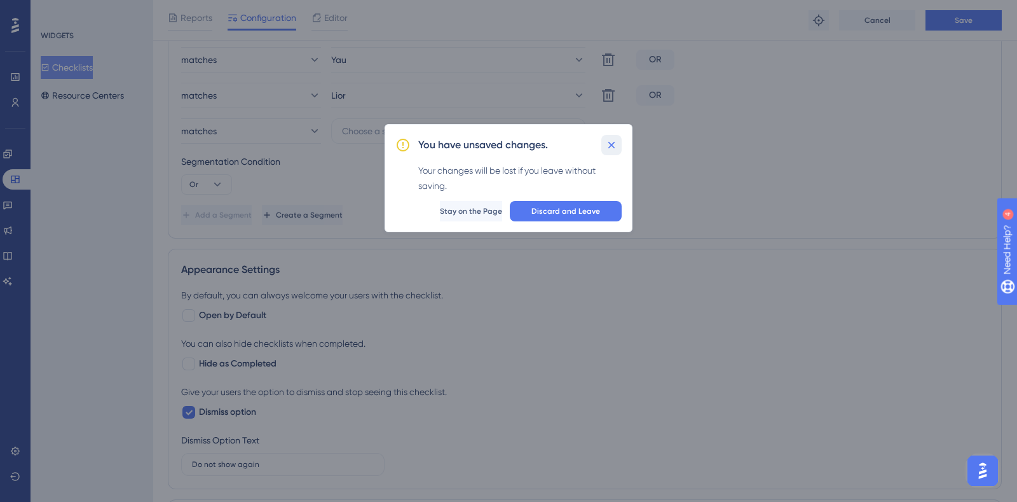
click at [615, 146] on icon at bounding box center [611, 145] width 13 height 13
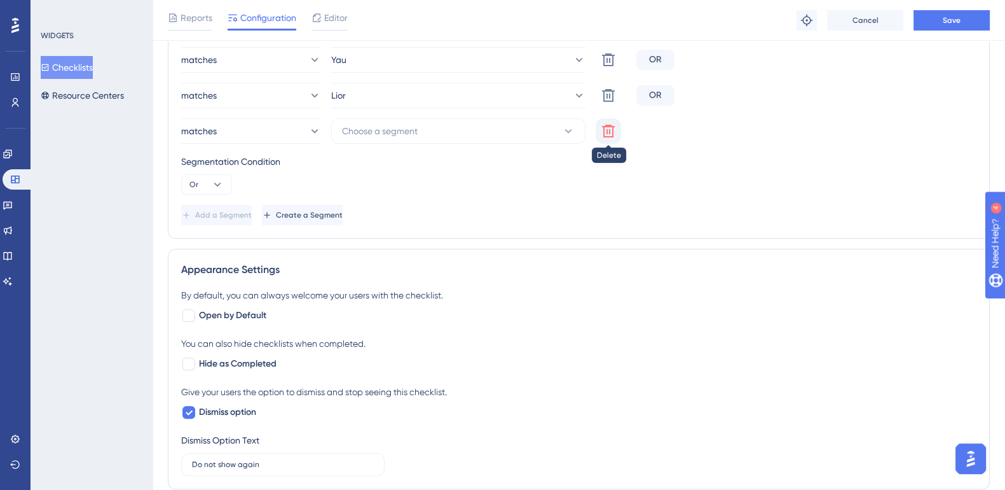
click at [611, 67] on icon at bounding box center [608, 59] width 15 height 15
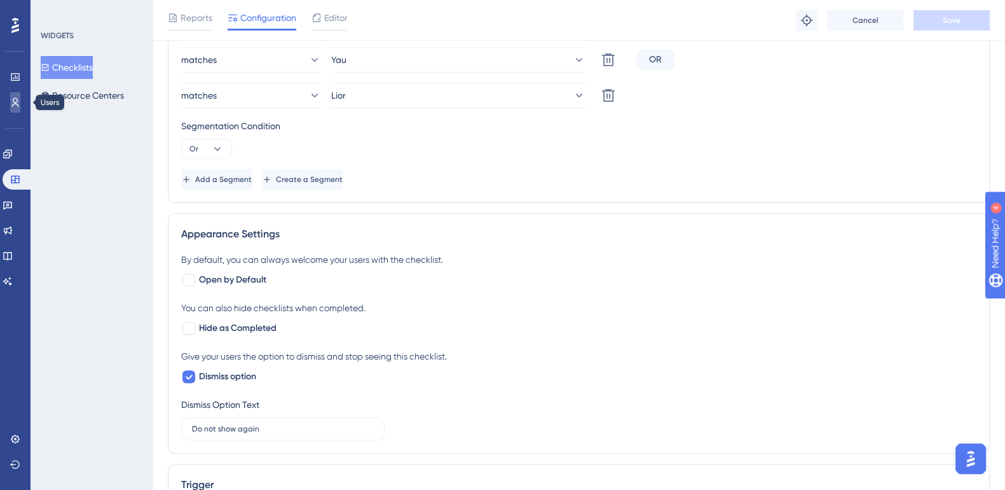
click at [13, 100] on icon at bounding box center [15, 102] width 10 height 10
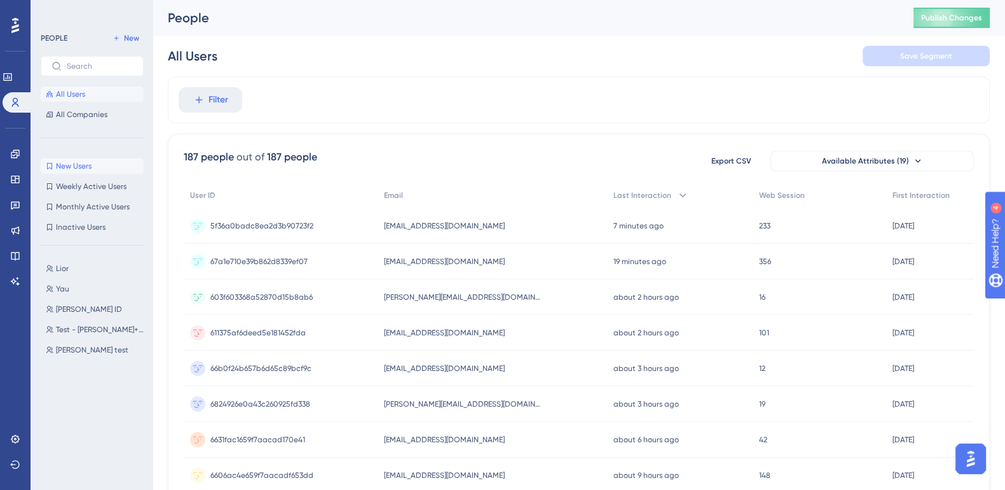
click at [78, 161] on span "New Users" at bounding box center [74, 166] width 36 height 10
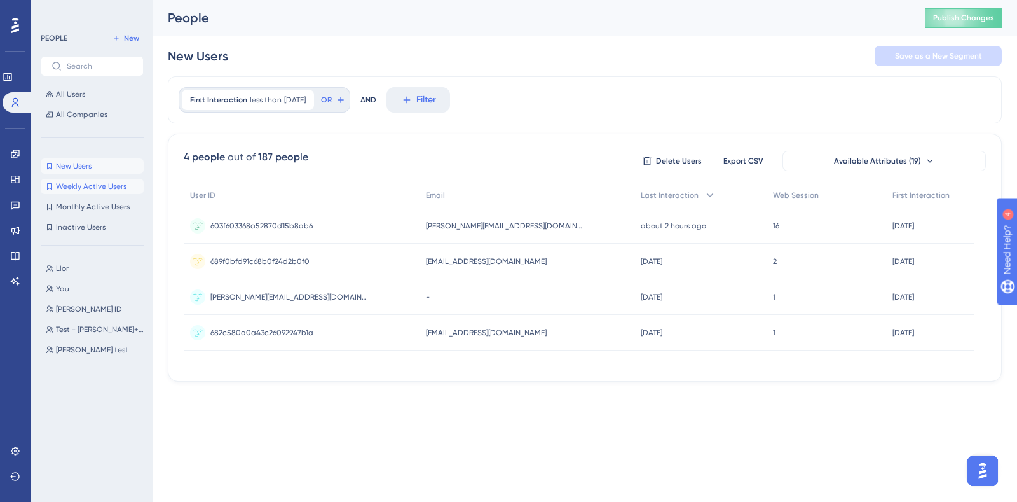
click at [102, 188] on span "Weekly Active Users" at bounding box center [91, 186] width 71 height 10
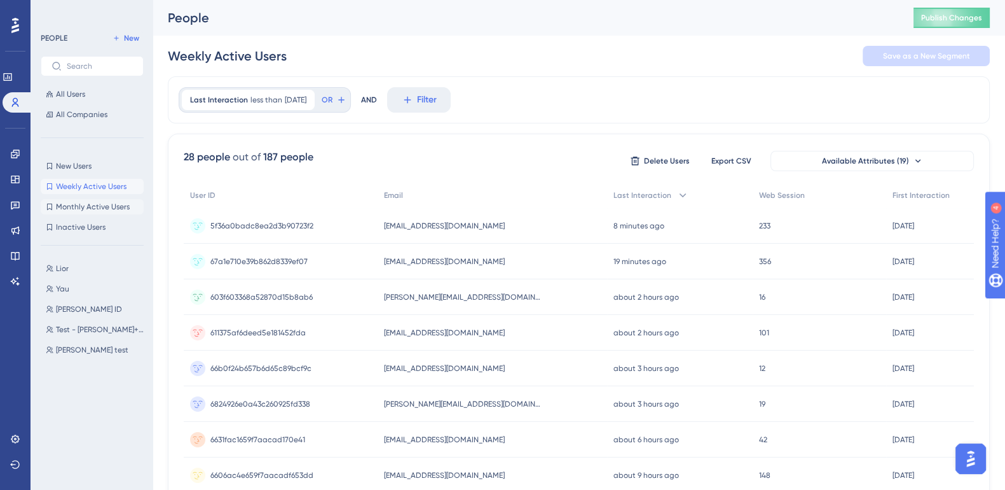
click at [108, 205] on span "Monthly Active Users" at bounding box center [93, 207] width 74 height 10
click at [99, 226] on span "Inactive Users" at bounding box center [81, 227] width 50 height 10
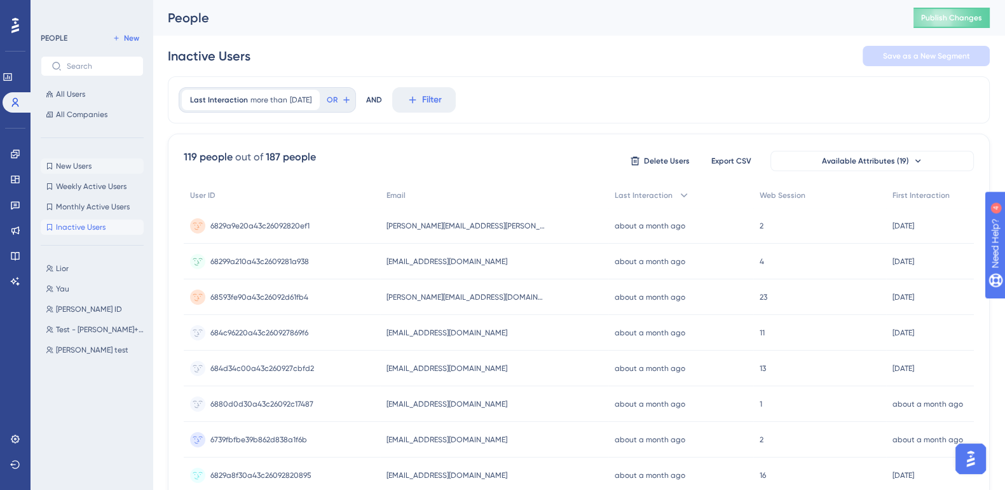
click at [85, 163] on span "New Users" at bounding box center [74, 166] width 36 height 10
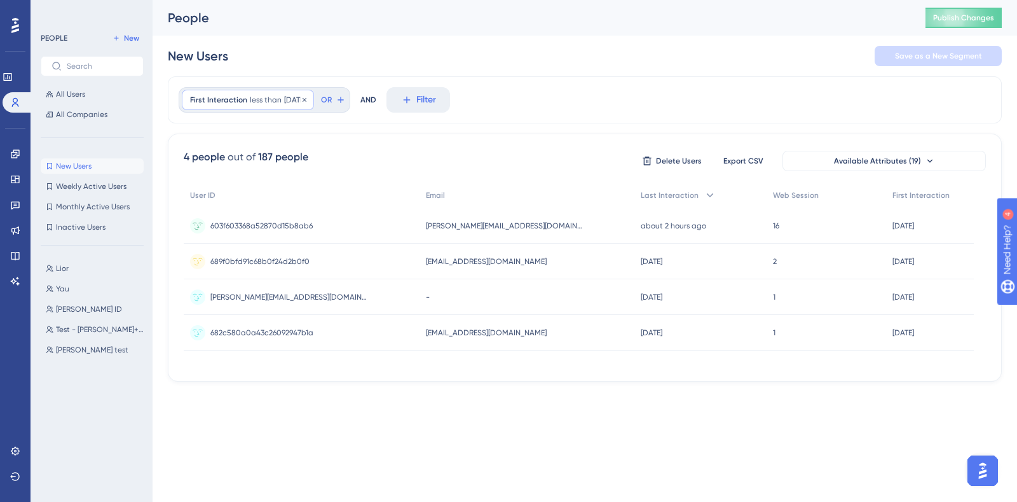
click at [289, 100] on span "[DATE]" at bounding box center [295, 100] width 22 height 10
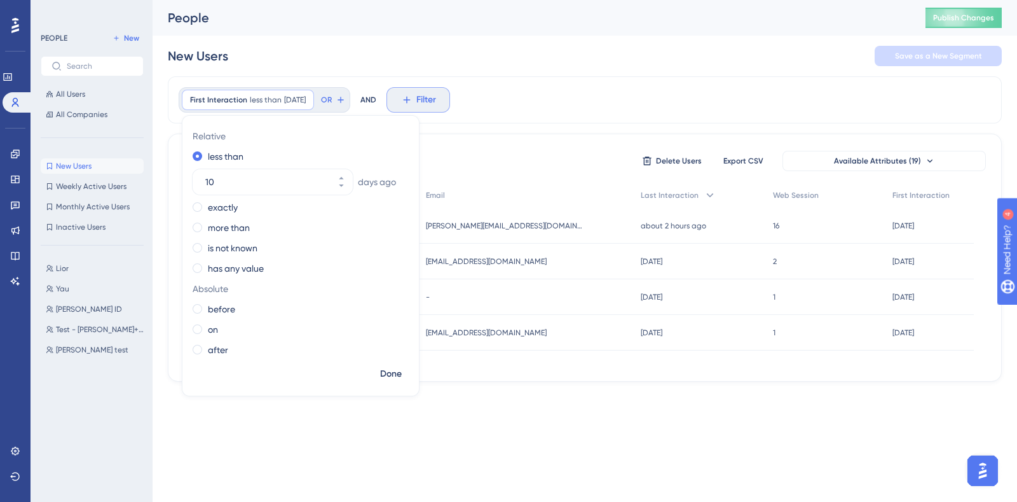
click at [436, 97] on span "Filter" at bounding box center [426, 99] width 20 height 15
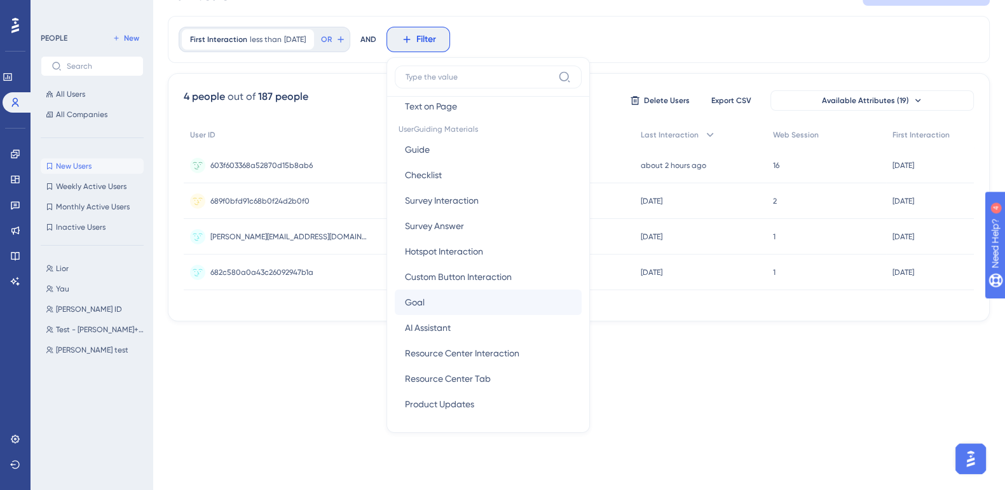
scroll to position [167, 0]
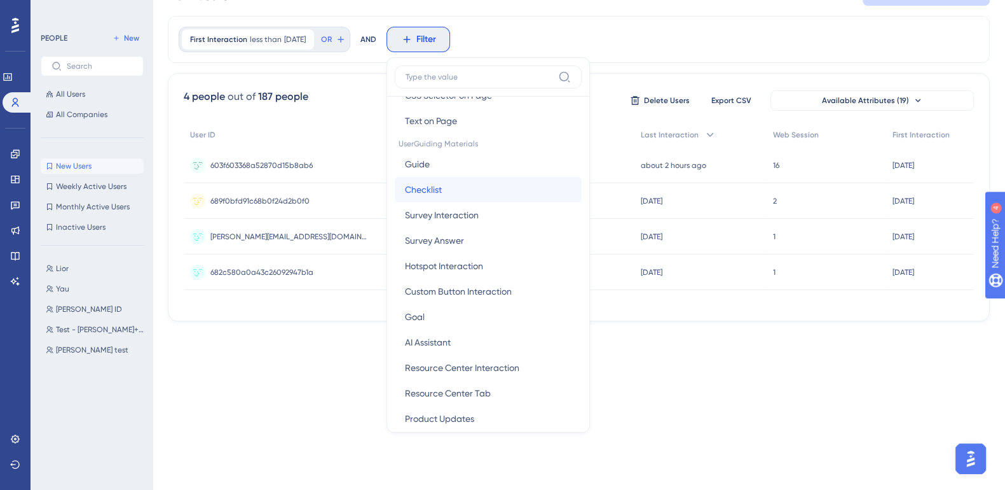
click at [491, 192] on button "Checklist Checklist" at bounding box center [488, 189] width 187 height 25
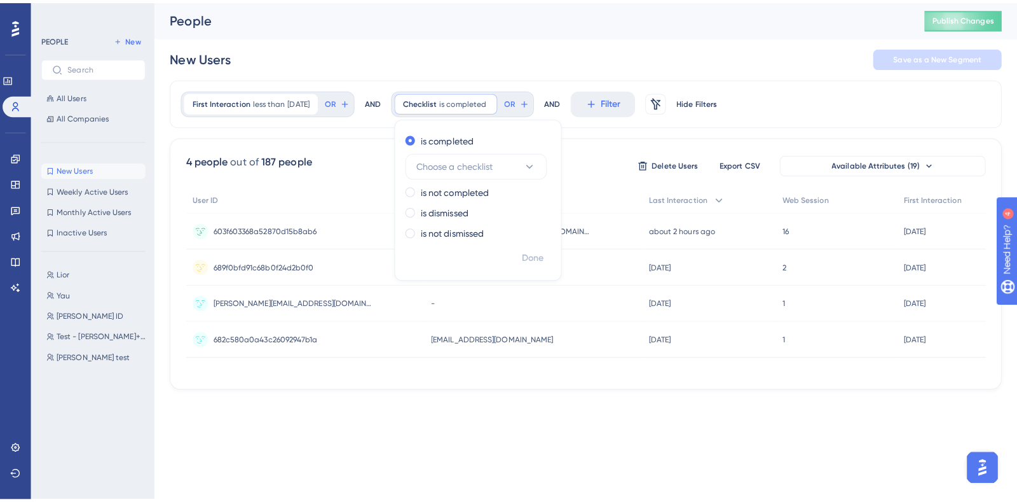
scroll to position [0, 0]
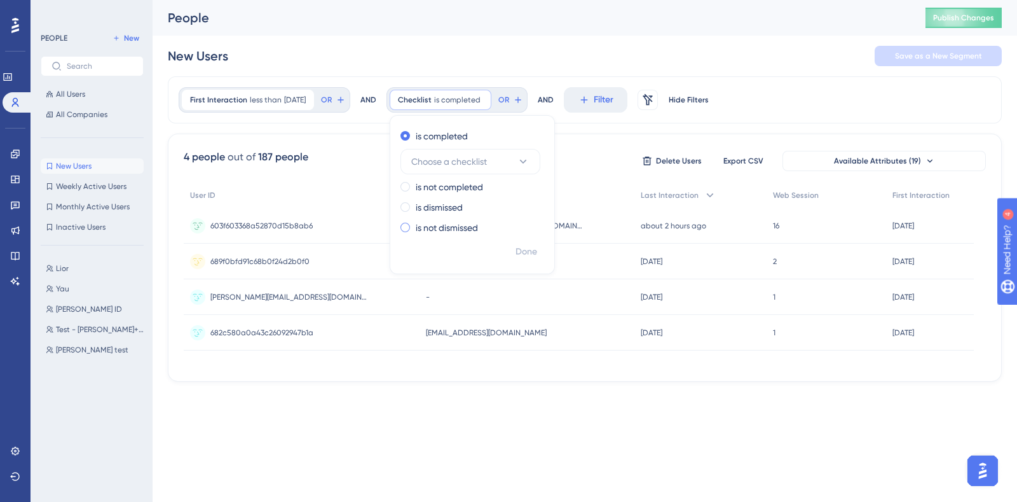
click at [410, 228] on span at bounding box center [406, 228] width 10 height 10
click at [414, 224] on input "radio" at bounding box center [414, 224] width 0 height 0
click at [456, 226] on span "Choose a checklist" at bounding box center [449, 222] width 76 height 15
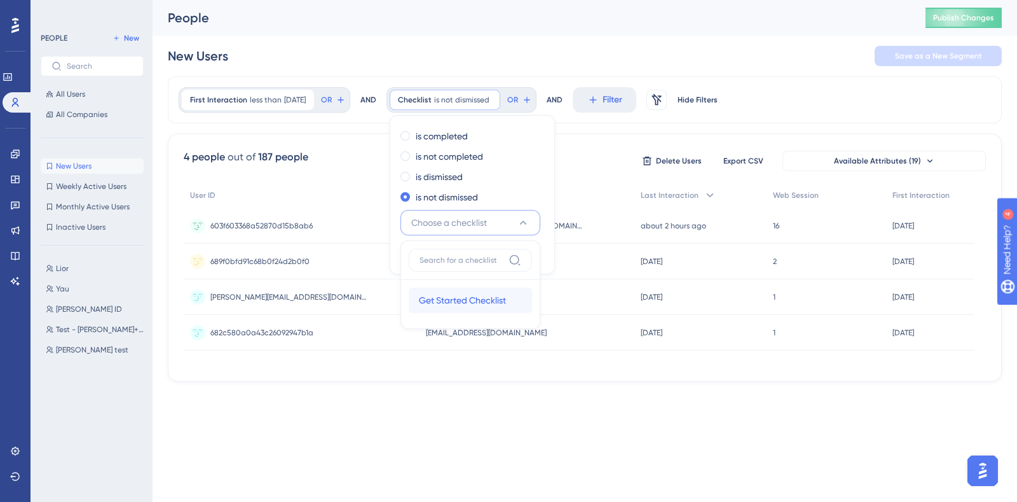
click at [464, 301] on span "Get Started Checklist" at bounding box center [462, 299] width 87 height 15
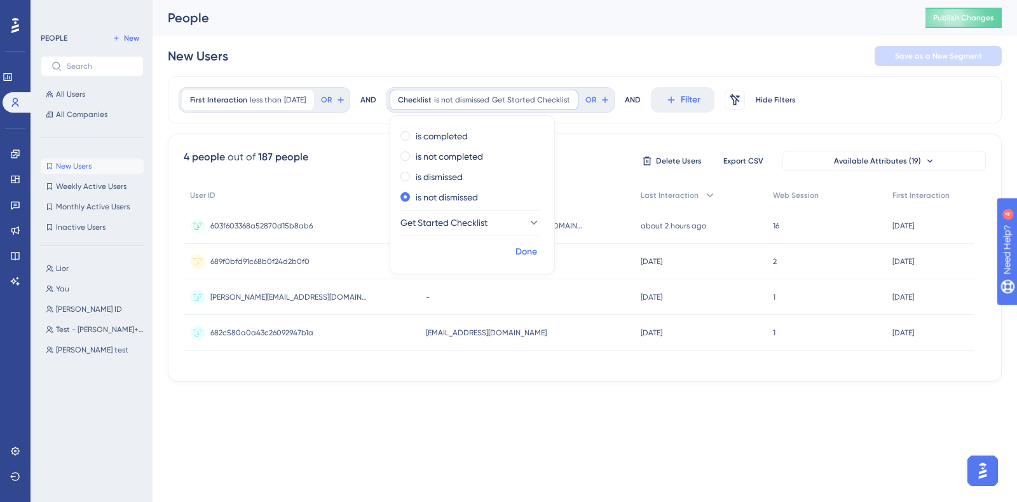
click at [537, 255] on span "Done" at bounding box center [527, 251] width 22 height 15
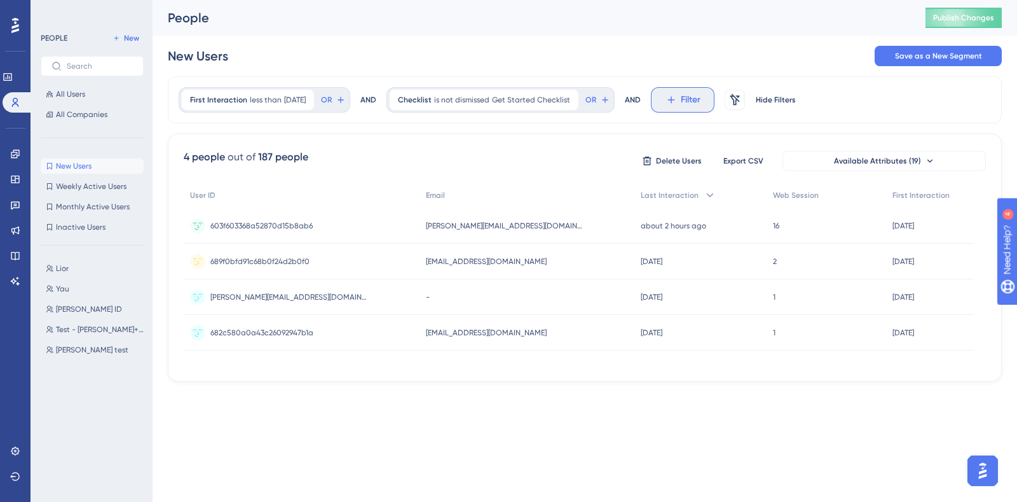
click at [689, 98] on button "Filter" at bounding box center [683, 99] width 64 height 25
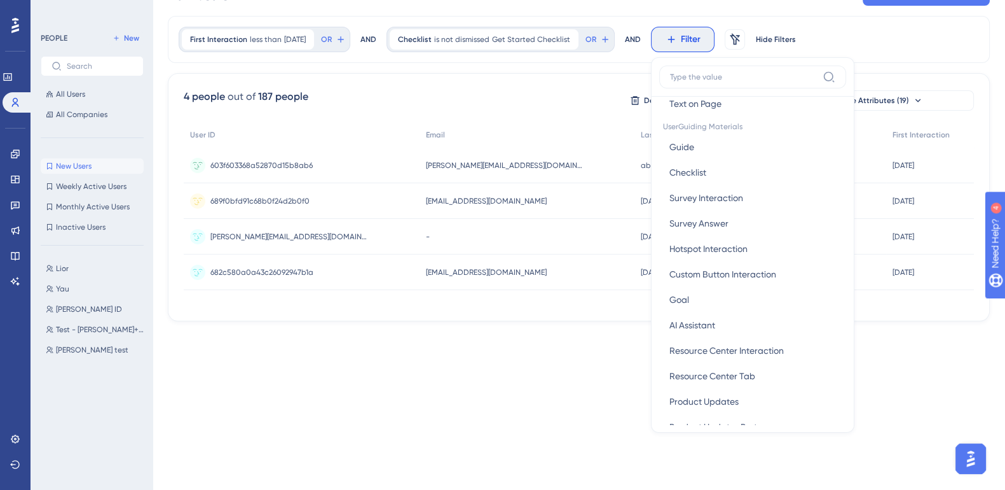
scroll to position [182, 0]
click at [720, 147] on button "Guide Guide" at bounding box center [752, 147] width 187 height 25
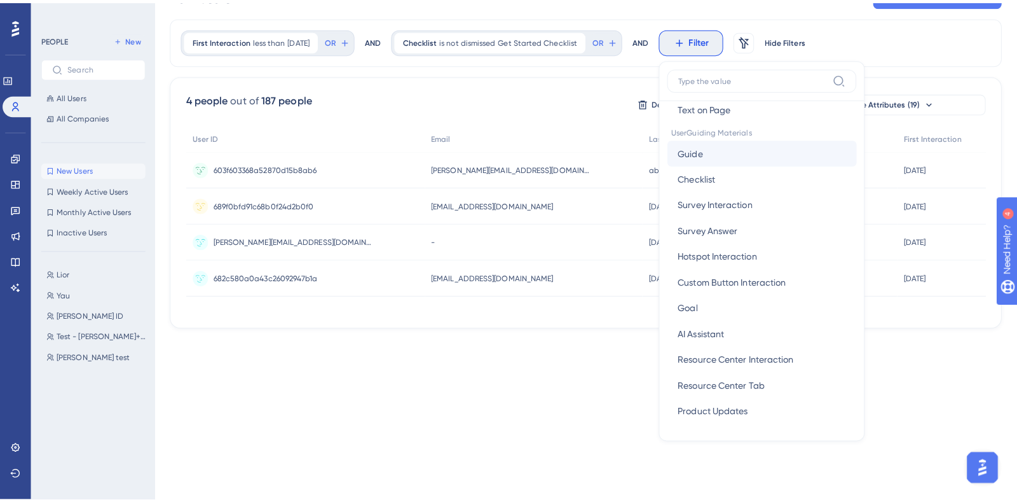
scroll to position [0, 0]
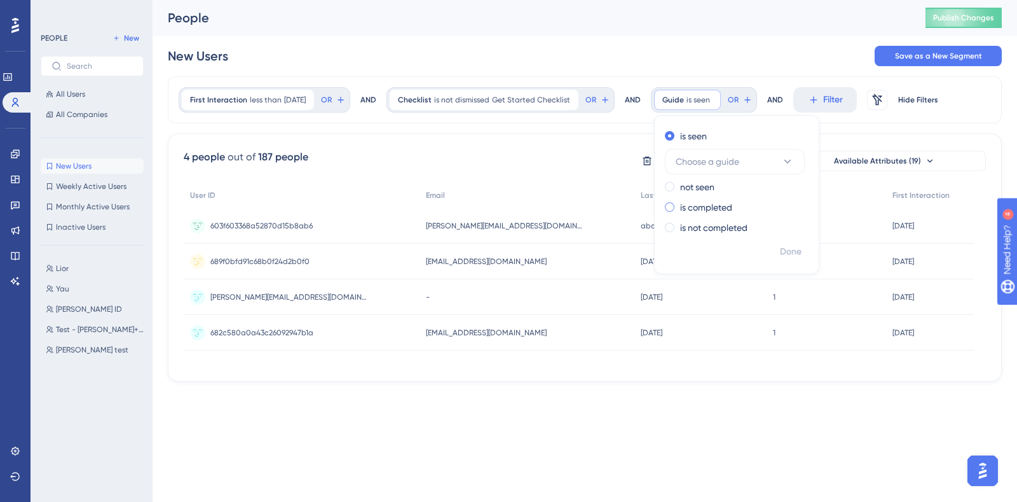
click at [675, 208] on span at bounding box center [670, 207] width 10 height 10
click at [678, 204] on input "radio" at bounding box center [678, 204] width 0 height 0
click at [729, 206] on span "Choose a guide" at bounding box center [708, 202] width 64 height 15
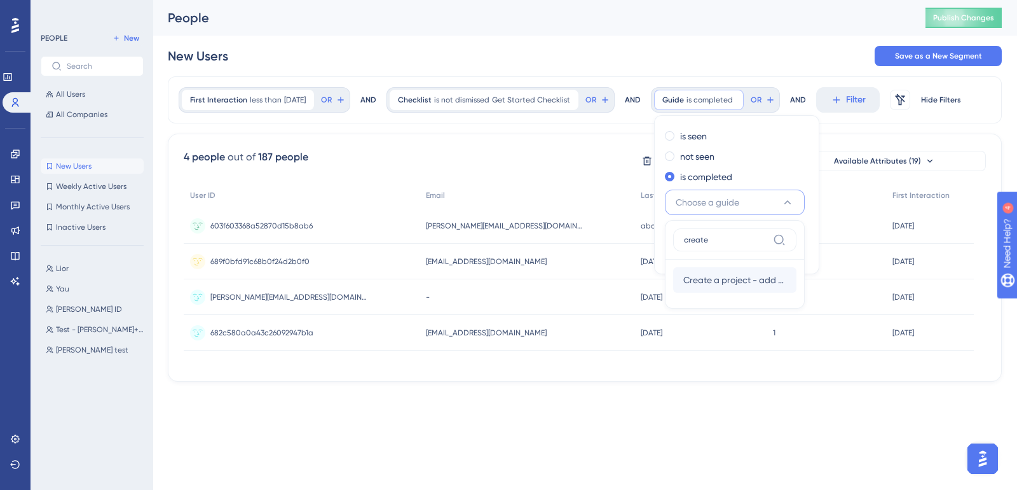
type input "create"
click at [731, 277] on span "Create a project - add the basics" at bounding box center [734, 279] width 103 height 15
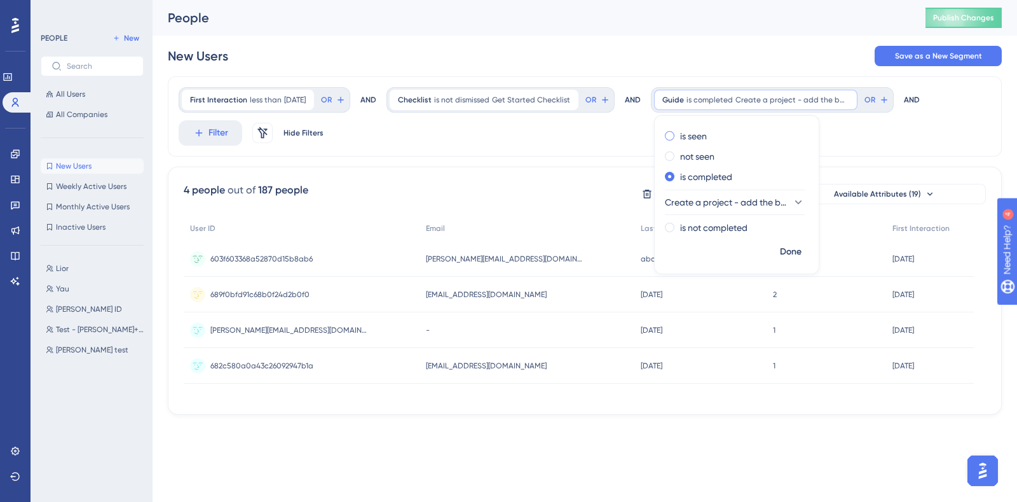
click at [707, 136] on label "is seen" at bounding box center [693, 135] width 27 height 15
click at [296, 104] on span "[DATE]" at bounding box center [295, 100] width 22 height 10
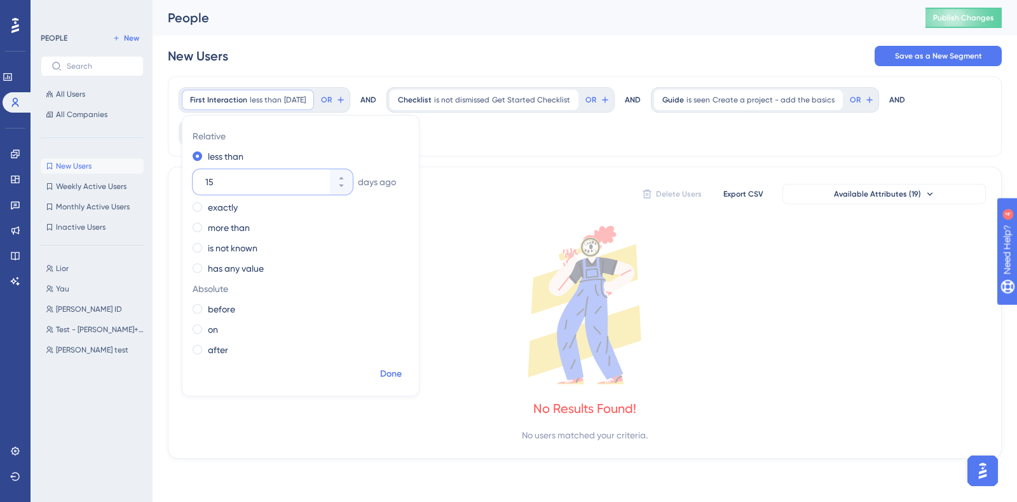
type input "15"
click at [392, 377] on span "Done" at bounding box center [391, 373] width 22 height 15
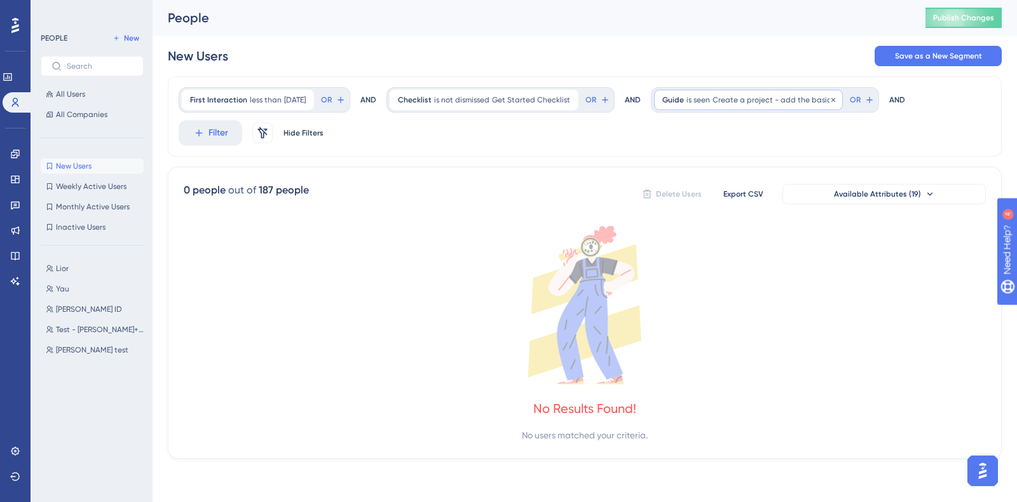
click at [729, 95] on span "Create a project - add the basics" at bounding box center [774, 100] width 122 height 10
click at [800, 163] on icon at bounding box center [798, 161] width 13 height 13
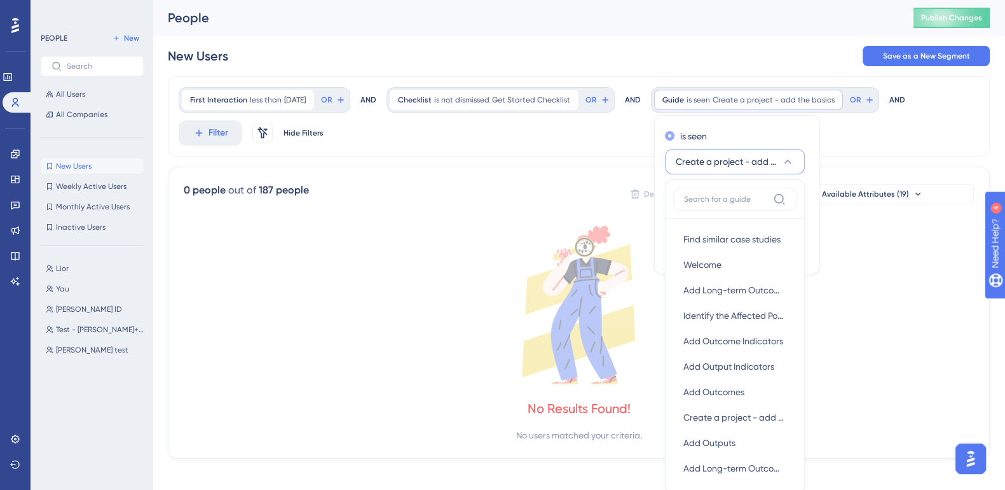
click at [675, 135] on span at bounding box center [670, 136] width 10 height 10
click at [678, 133] on input "radio" at bounding box center [678, 133] width 0 height 0
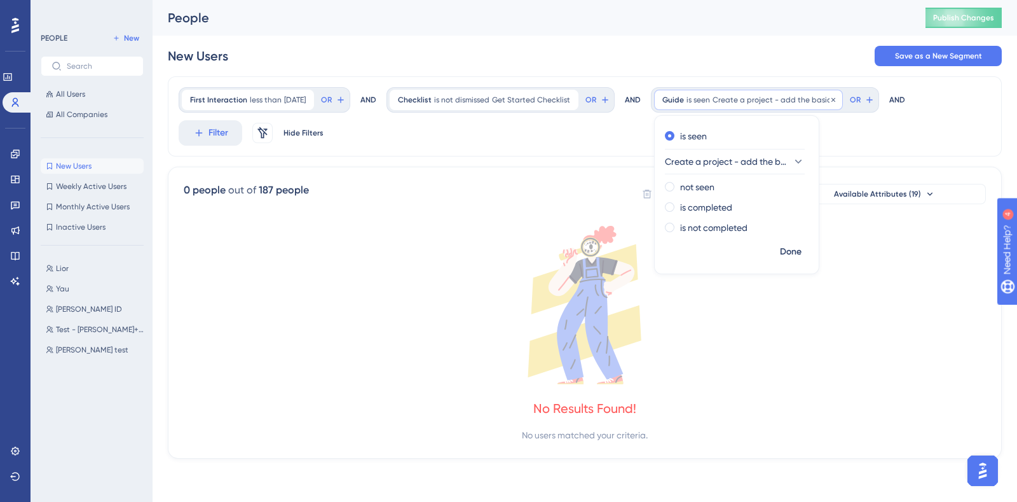
drag, startPoint x: 823, startPoint y: 100, endPoint x: 835, endPoint y: 107, distance: 13.7
click at [835, 107] on div "Guide is seen Create a project - add the basics Create a project - add the basi…" at bounding box center [748, 100] width 189 height 20
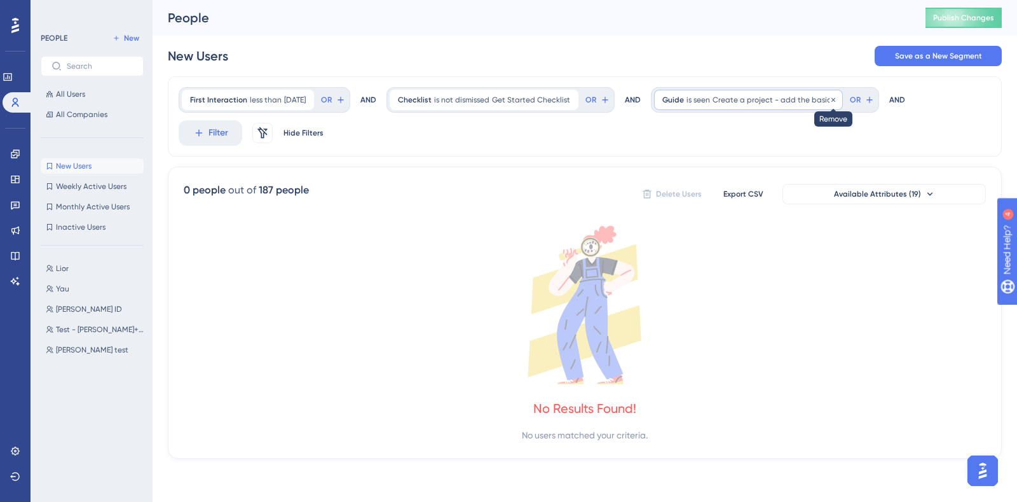
click at [837, 104] on div at bounding box center [834, 100] width 8 height 12
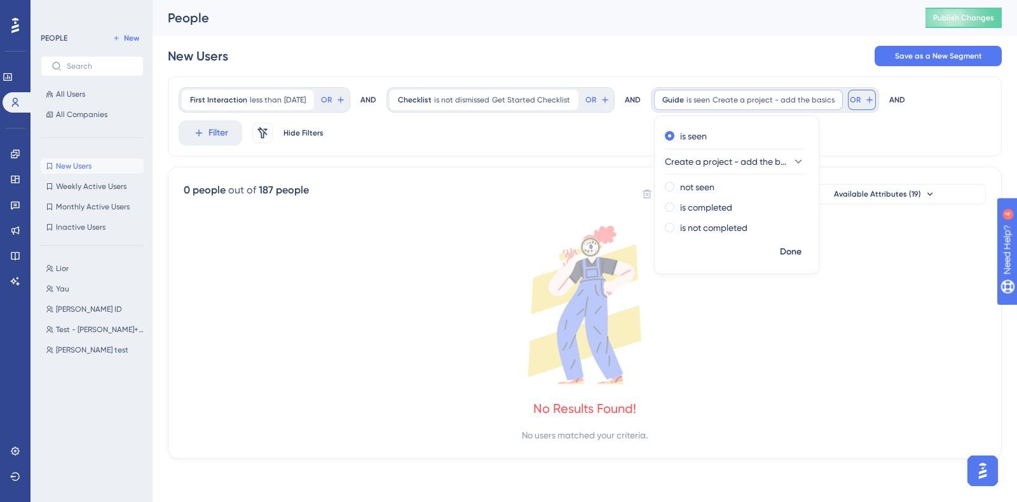
click at [347, 100] on button "OR" at bounding box center [333, 100] width 28 height 20
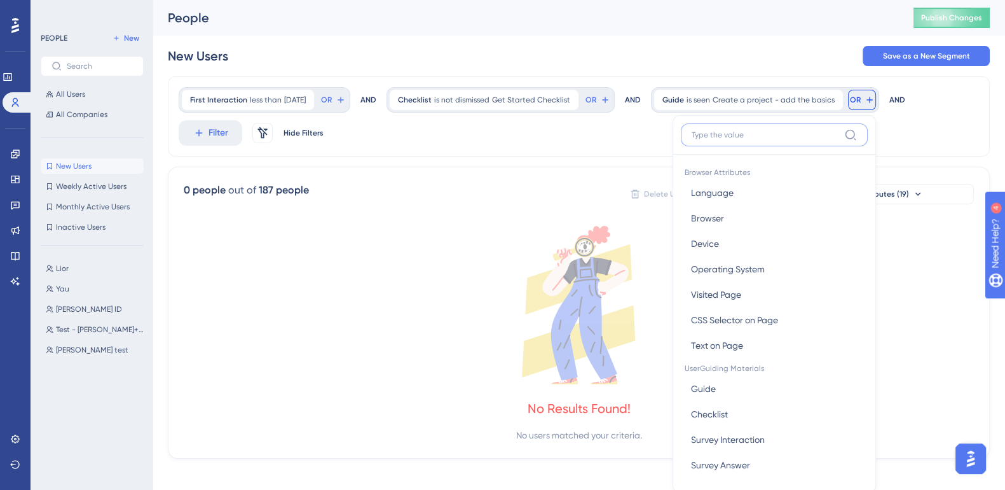
scroll to position [58, 0]
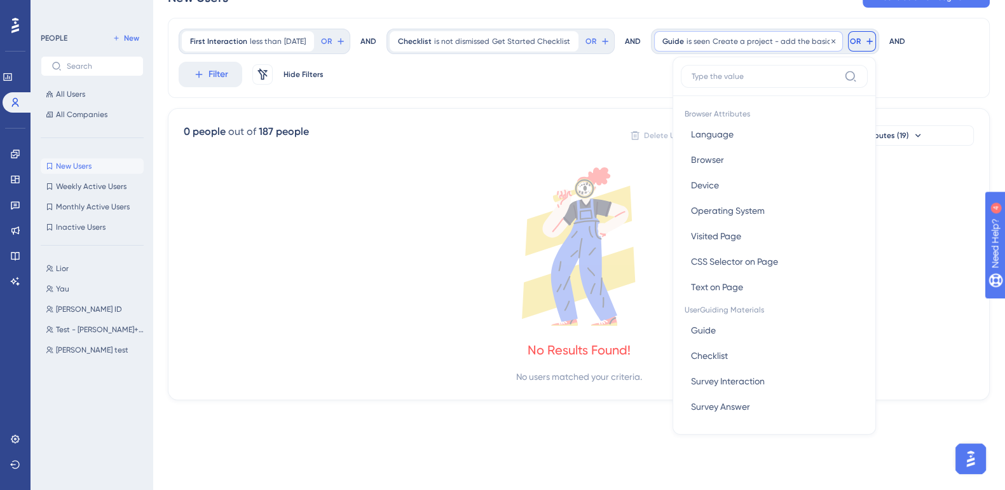
click at [832, 42] on span "Create a project - add the basics" at bounding box center [774, 41] width 122 height 10
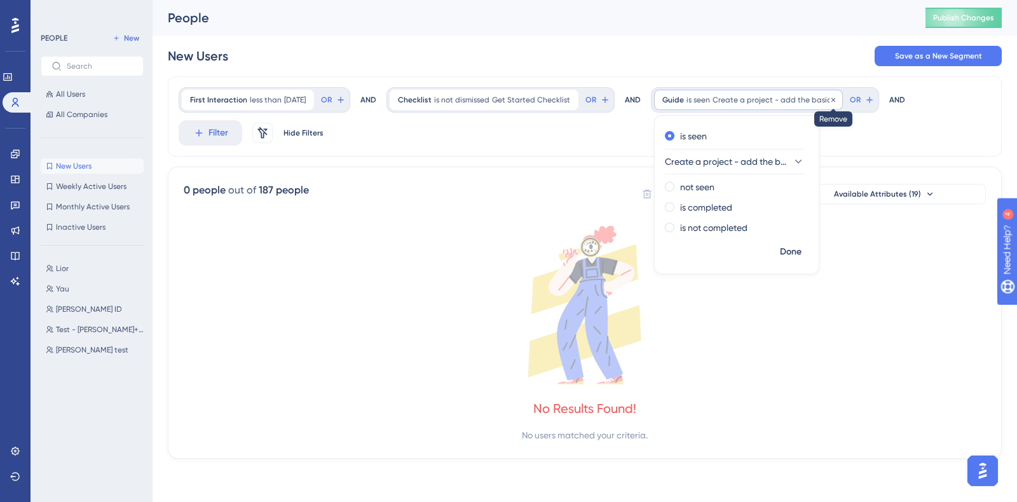
click at [835, 98] on icon at bounding box center [834, 99] width 4 height 4
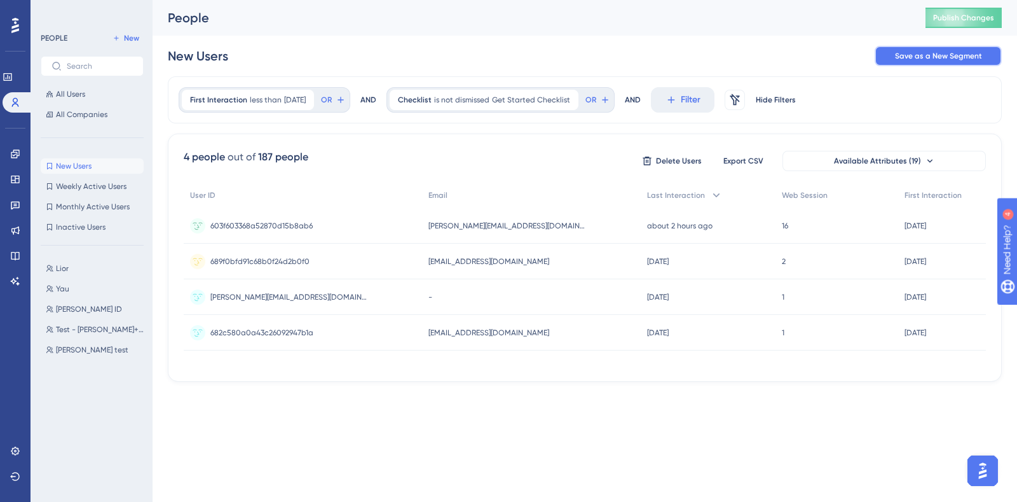
click at [913, 55] on span "Save as a New Segment" at bounding box center [938, 56] width 87 height 10
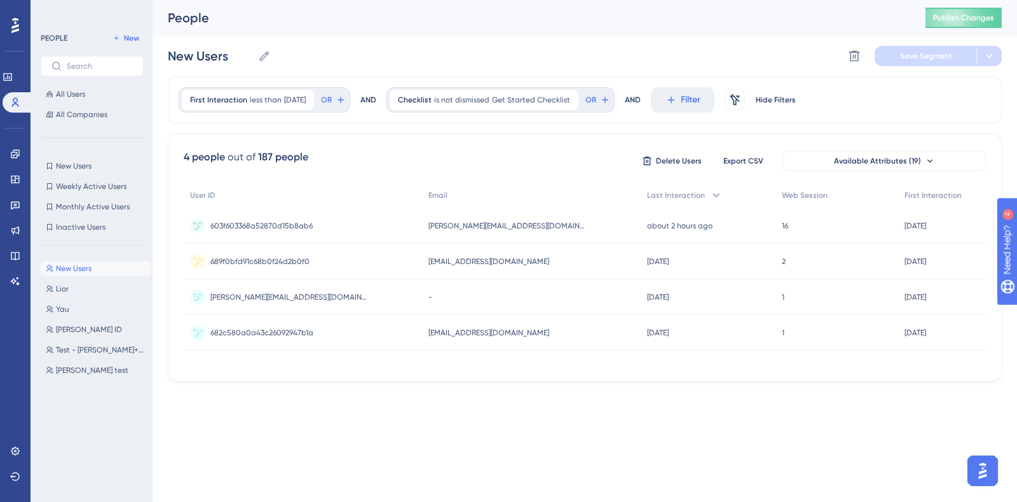
click at [641, 341] on div "[DATE] [DATE] 06:04" at bounding box center [708, 333] width 135 height 36
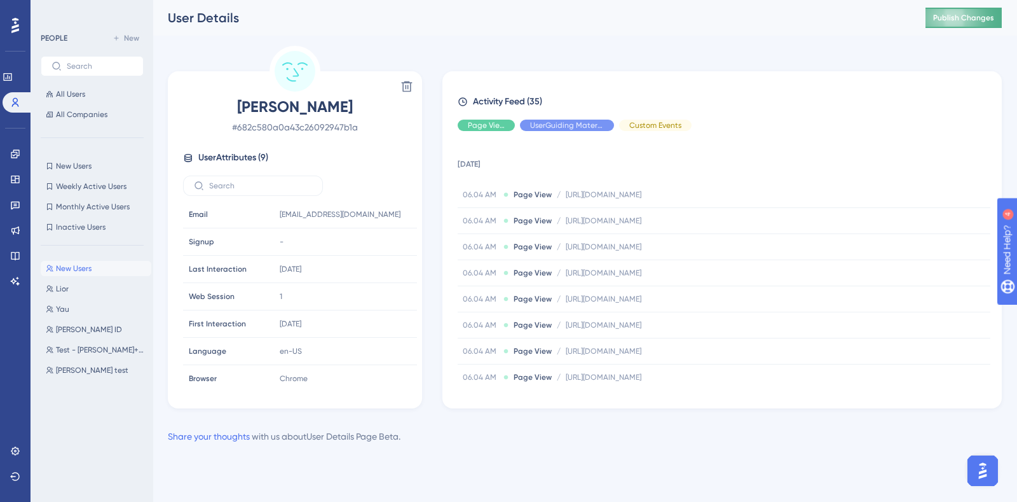
click at [965, 24] on button "Publish Changes" at bounding box center [964, 18] width 76 height 20
